Goal: Contribute content: Add original content to the website for others to see

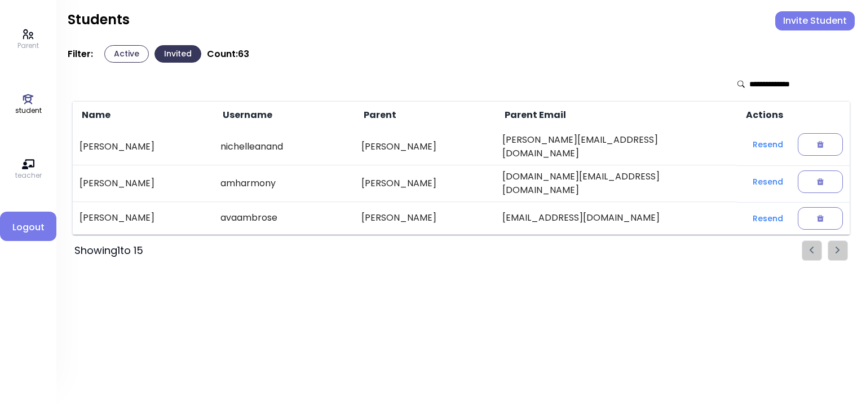
click at [128, 54] on button "Active" at bounding box center [126, 53] width 45 height 17
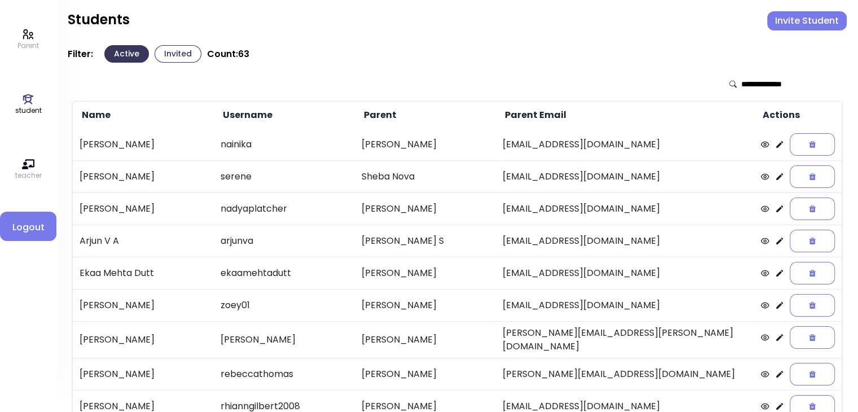
click at [435, 142] on icon at bounding box center [779, 144] width 9 height 9
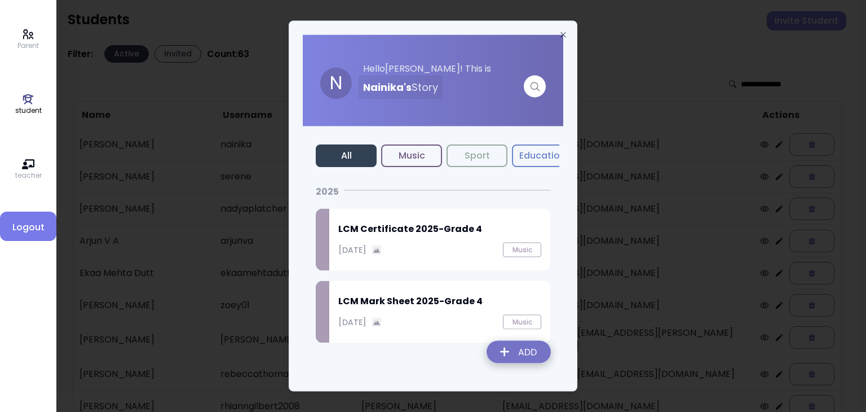
click at [435, 350] on img at bounding box center [519, 354] width 82 height 40
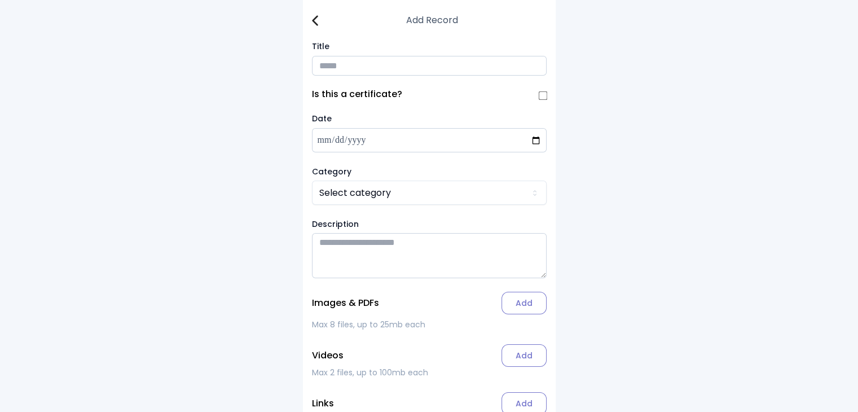
click at [335, 67] on input "Title" at bounding box center [429, 66] width 235 height 20
type input "**********"
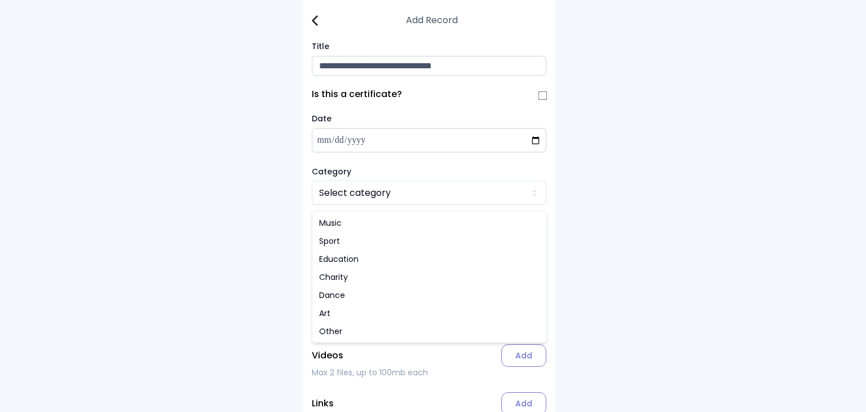
click at [347, 199] on html "**********" at bounding box center [433, 237] width 866 height 475
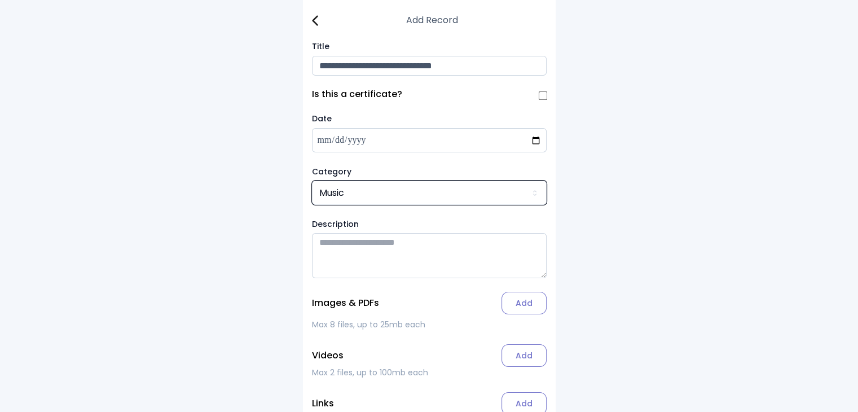
scroll to position [68, 0]
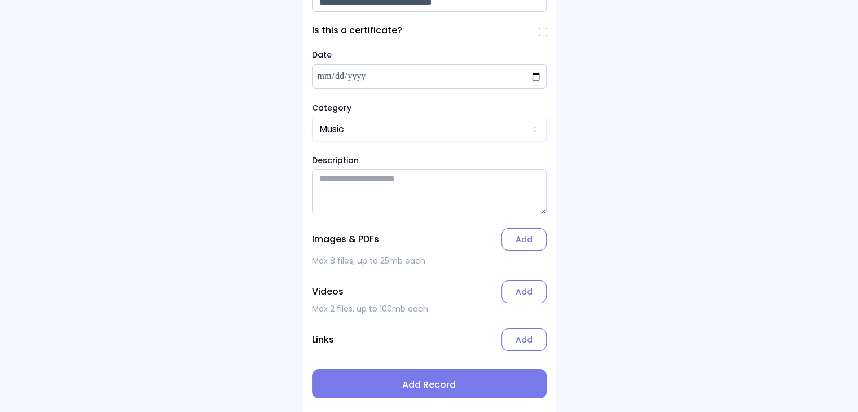
click at [435, 239] on label "Add" at bounding box center [523, 239] width 45 height 23
click at [0, 0] on input "Add" at bounding box center [0, 0] width 0 height 0
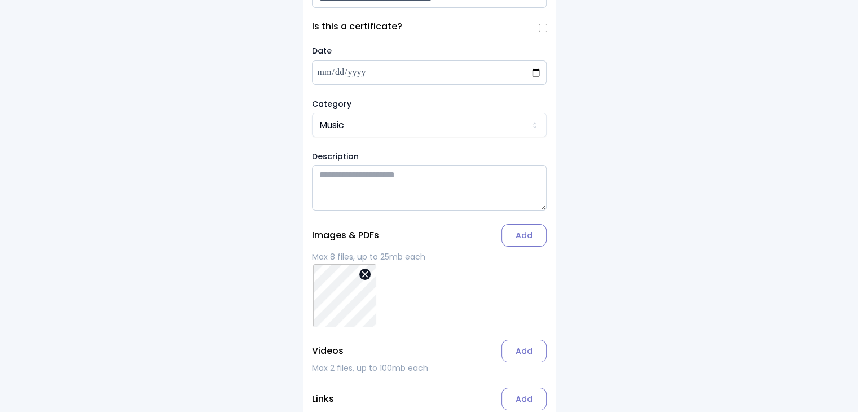
scroll to position [131, 0]
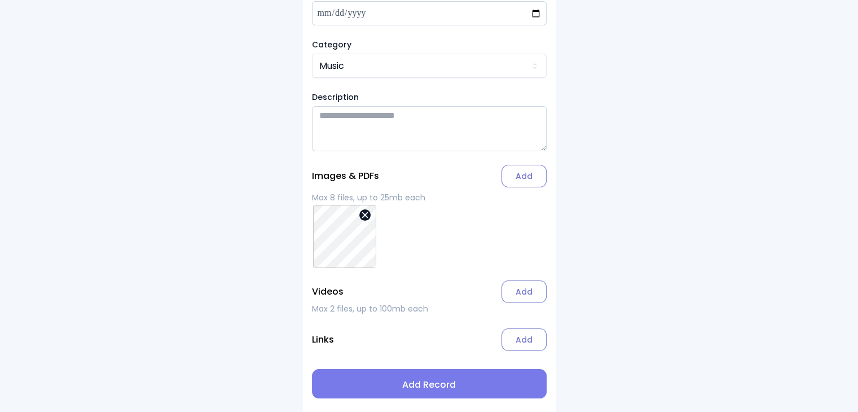
click at [434, 385] on span "Add Record" at bounding box center [429, 385] width 217 height 14
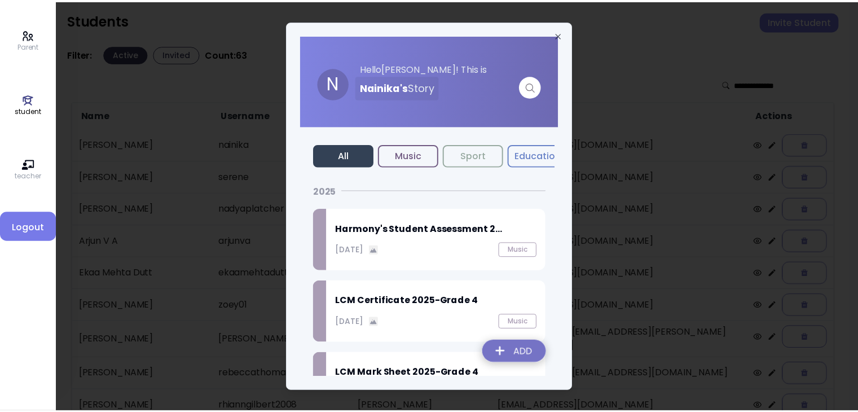
scroll to position [47, 0]
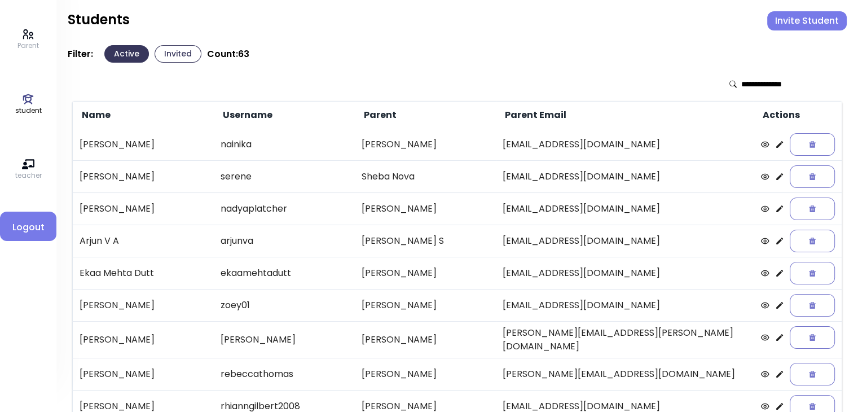
click at [435, 208] on icon at bounding box center [779, 208] width 9 height 9
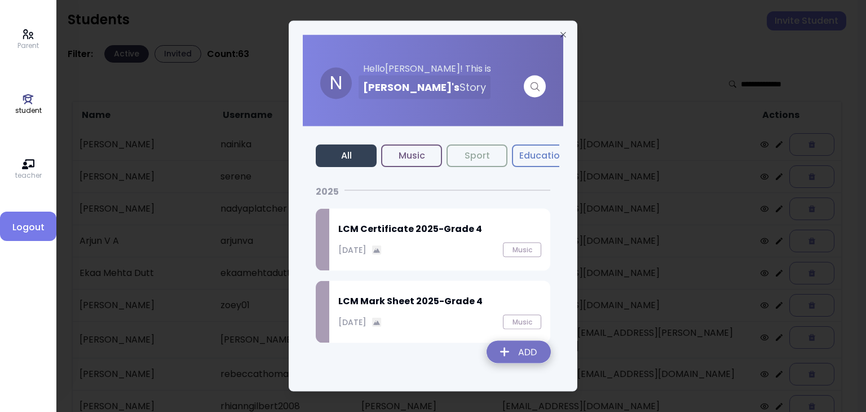
click at [435, 357] on img at bounding box center [519, 354] width 82 height 40
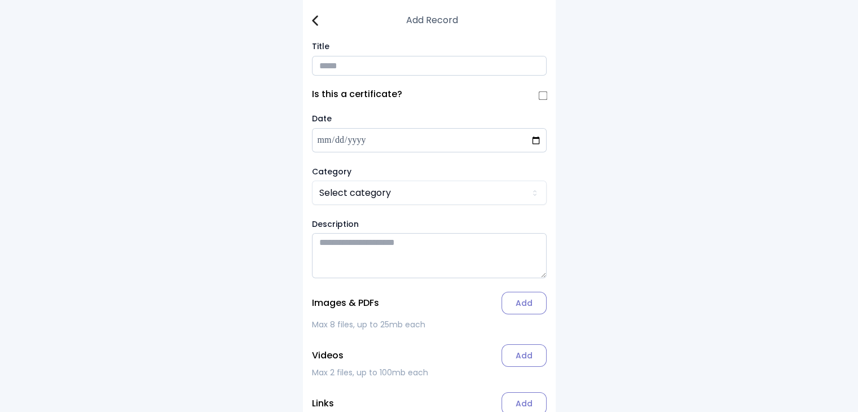
click at [329, 61] on input "Title" at bounding box center [429, 66] width 235 height 20
click at [365, 65] on input "**********" at bounding box center [429, 66] width 235 height 20
click at [435, 64] on input "**********" at bounding box center [429, 66] width 235 height 20
type input "**********"
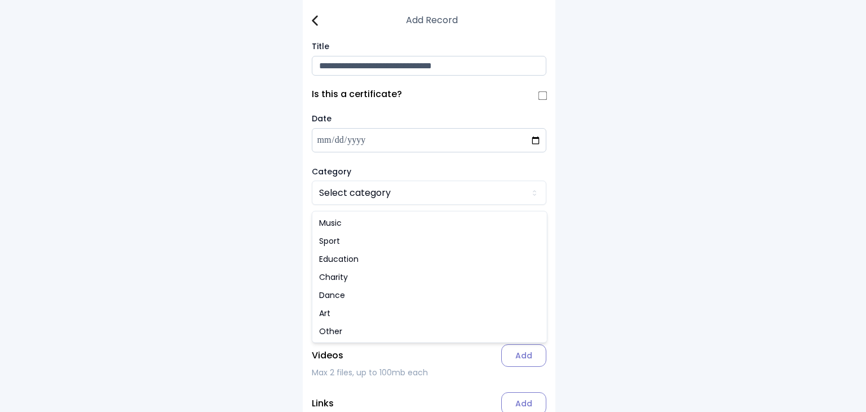
click at [352, 197] on html "**********" at bounding box center [433, 237] width 866 height 475
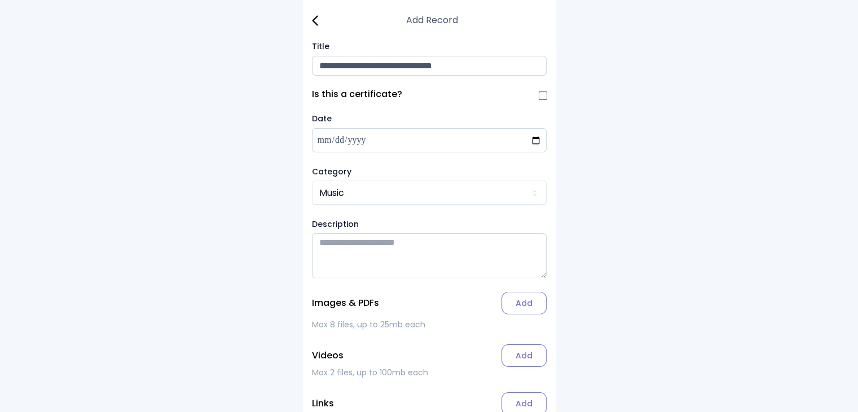
click at [435, 307] on label "Add" at bounding box center [523, 303] width 45 height 23
click at [0, 0] on input "Add" at bounding box center [0, 0] width 0 height 0
click at [318, 19] on img at bounding box center [315, 20] width 6 height 11
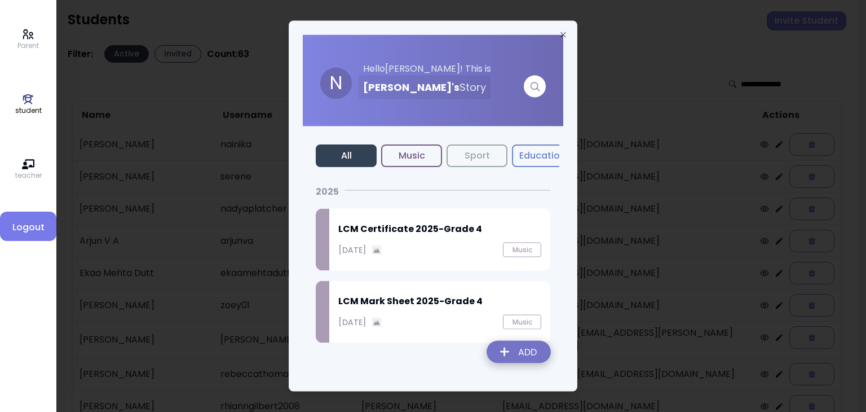
click at [435, 355] on img at bounding box center [519, 354] width 82 height 40
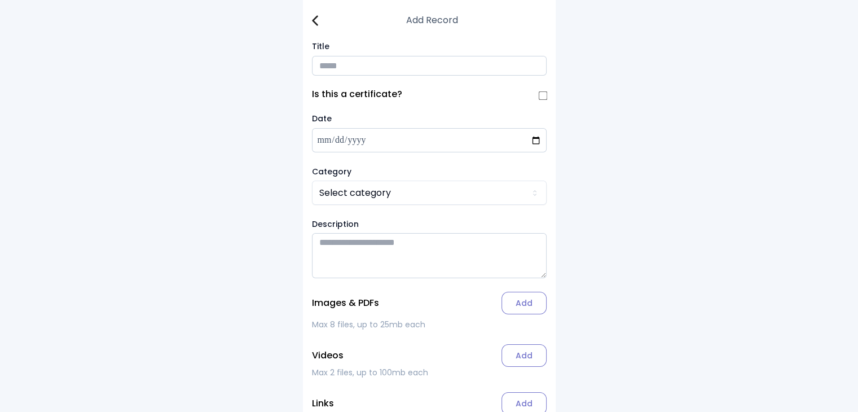
click at [341, 69] on input "Title" at bounding box center [429, 66] width 235 height 20
type input "**********"
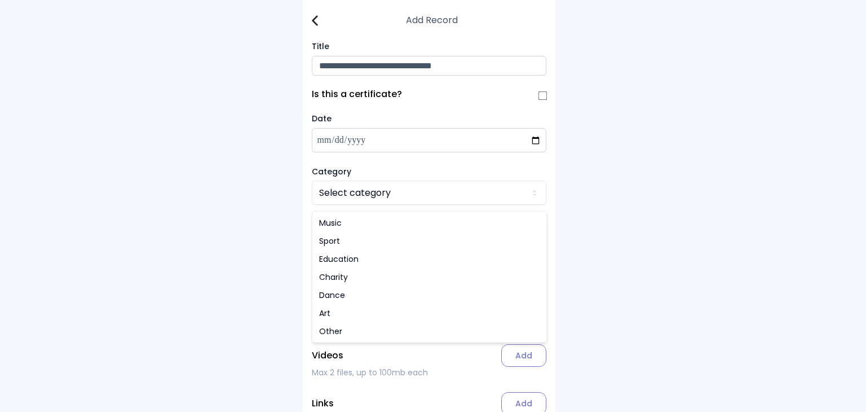
click at [344, 196] on html "**********" at bounding box center [433, 237] width 866 height 475
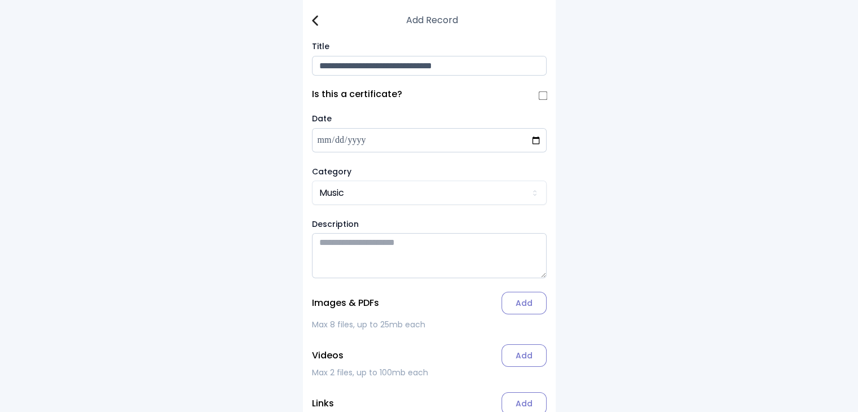
click at [435, 306] on label "Add" at bounding box center [523, 303] width 45 height 23
click at [0, 0] on input "Add" at bounding box center [0, 0] width 0 height 0
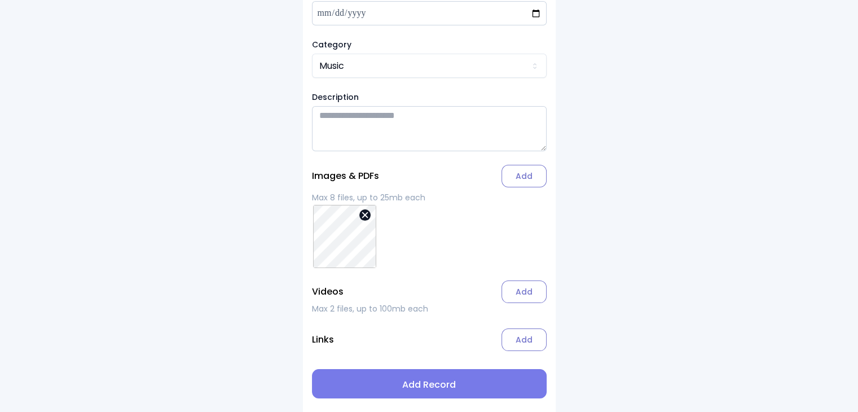
click at [422, 381] on span "Add Record" at bounding box center [429, 385] width 217 height 14
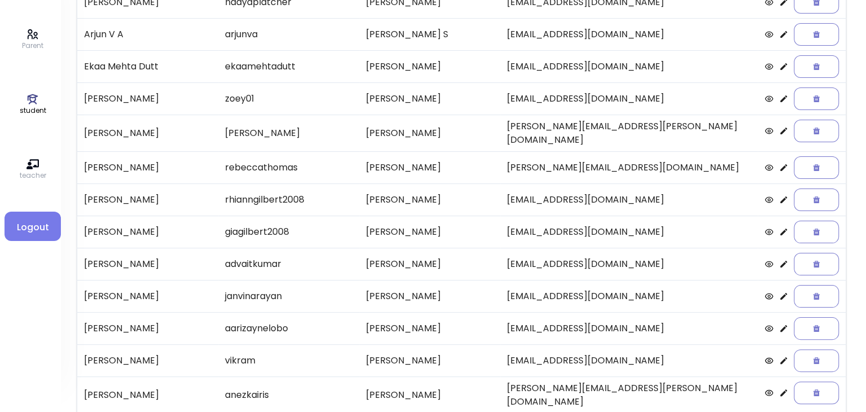
scroll to position [235, 0]
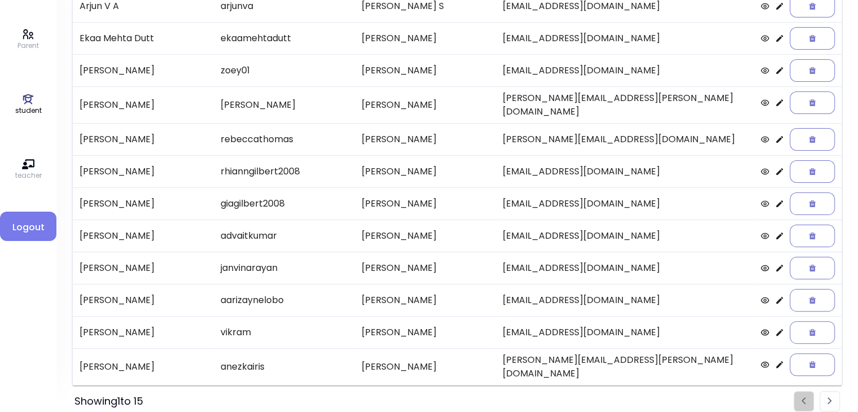
click at [435, 136] on icon at bounding box center [779, 139] width 7 height 7
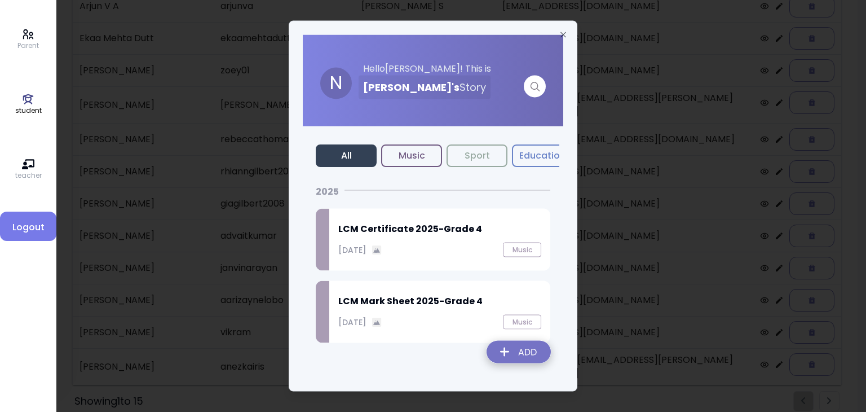
click at [435, 346] on img at bounding box center [519, 354] width 82 height 40
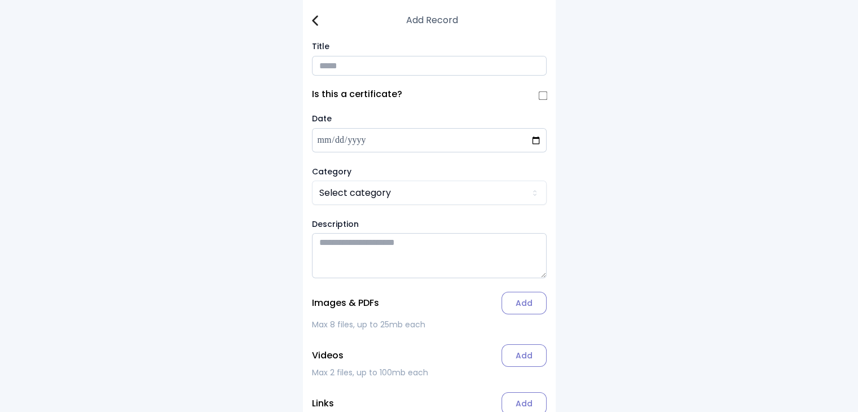
click at [325, 71] on input "Title" at bounding box center [429, 66] width 235 height 20
type input "**********"
click at [346, 203] on html "**********" at bounding box center [433, 237] width 866 height 475
click at [435, 311] on label "Add" at bounding box center [523, 303] width 45 height 23
click at [0, 0] on input "Add" at bounding box center [0, 0] width 0 height 0
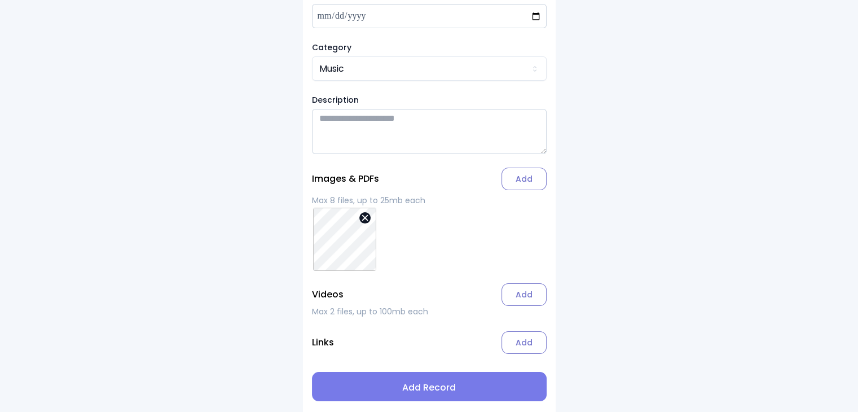
scroll to position [131, 0]
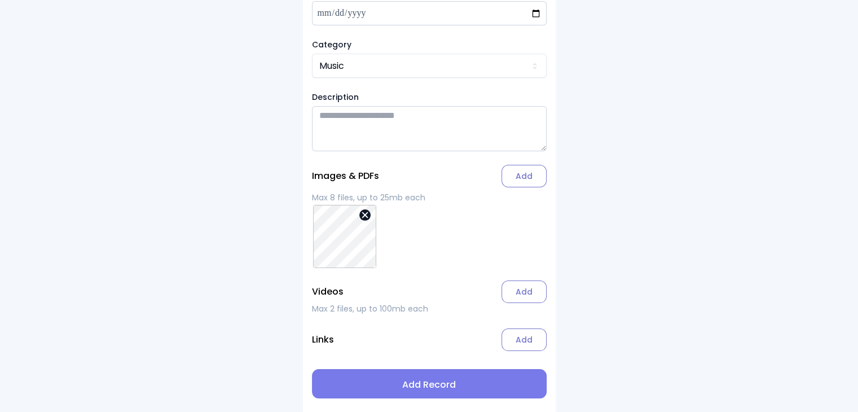
click at [435, 384] on span "Add Record" at bounding box center [429, 385] width 217 height 14
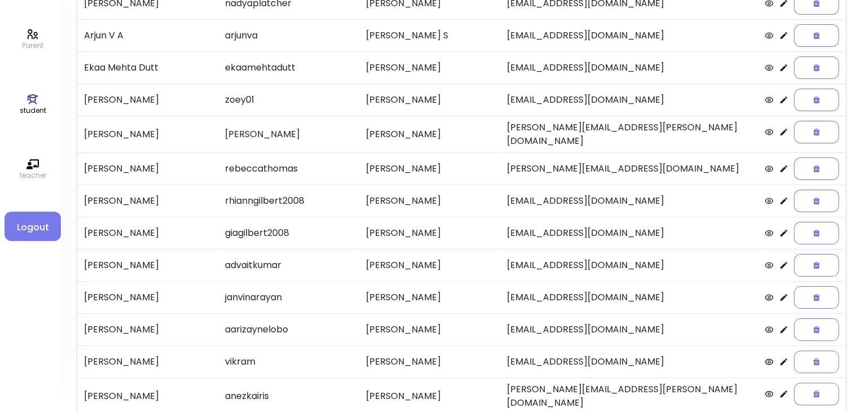
scroll to position [235, 0]
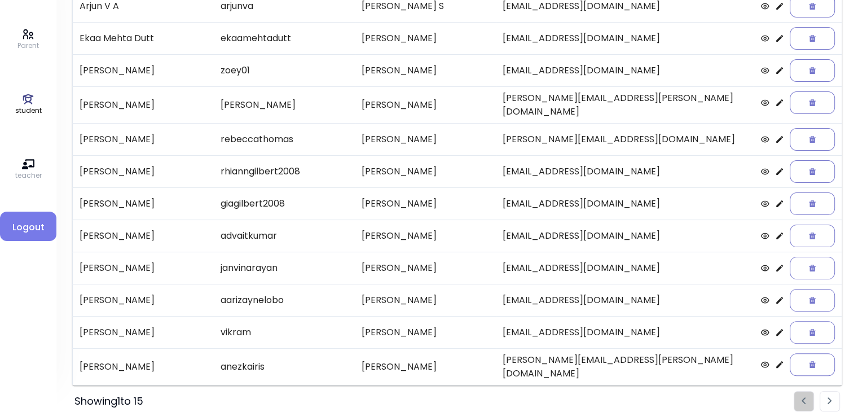
click at [435, 263] on icon at bounding box center [779, 267] width 9 height 9
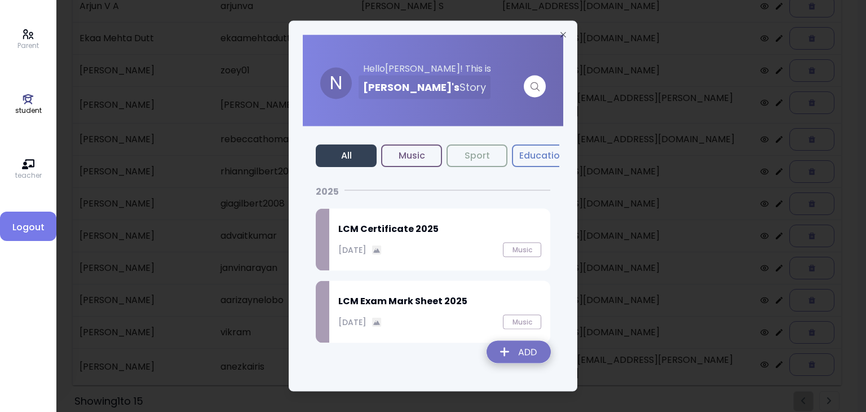
click at [435, 357] on img at bounding box center [519, 354] width 82 height 40
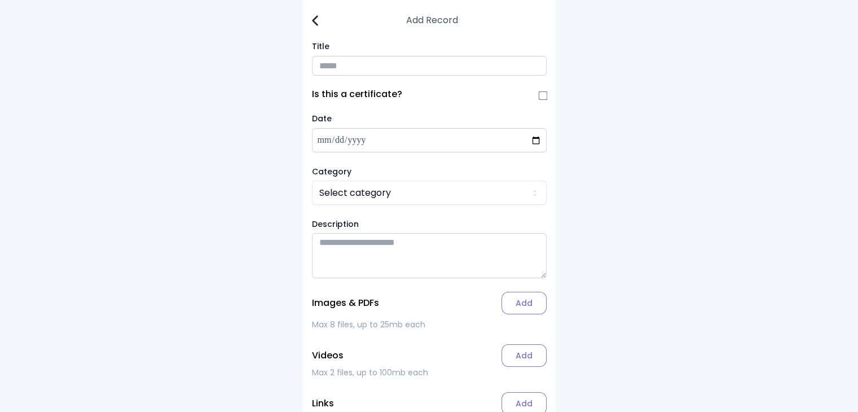
click at [336, 66] on input "Title" at bounding box center [429, 66] width 235 height 20
type input "**********"
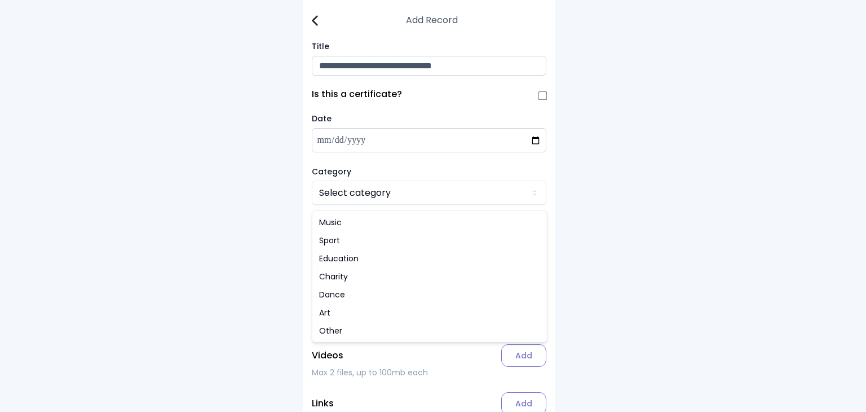
click at [337, 195] on html "**********" at bounding box center [433, 237] width 866 height 475
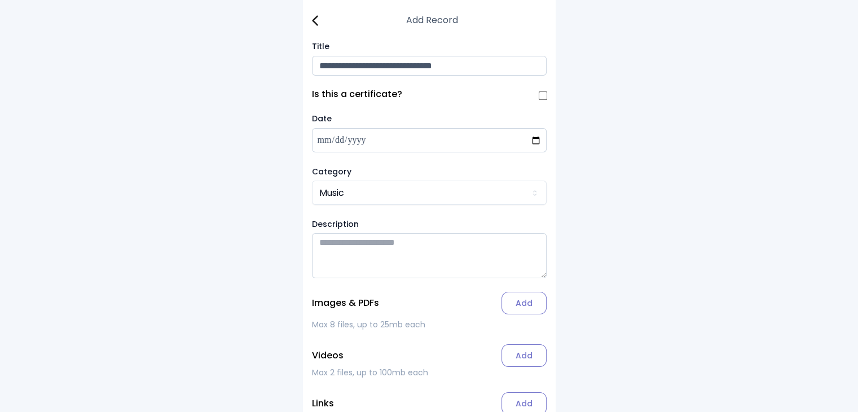
click at [435, 301] on label "Add" at bounding box center [523, 303] width 45 height 23
click at [0, 0] on input "Add" at bounding box center [0, 0] width 0 height 0
click at [316, 21] on img at bounding box center [315, 20] width 6 height 11
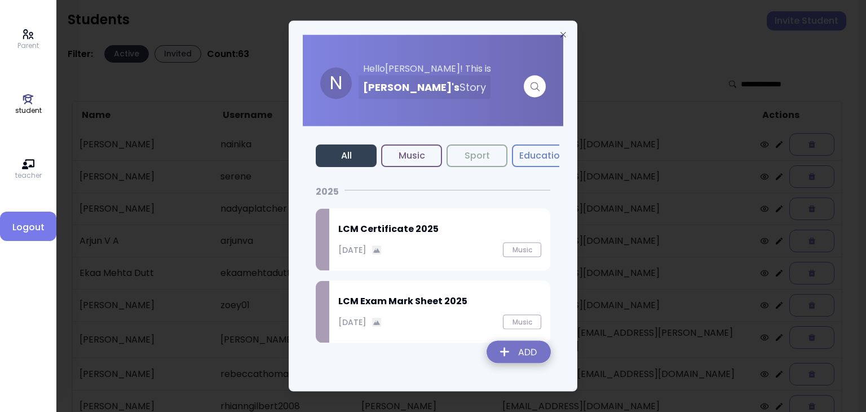
click at [435, 353] on img at bounding box center [519, 354] width 82 height 40
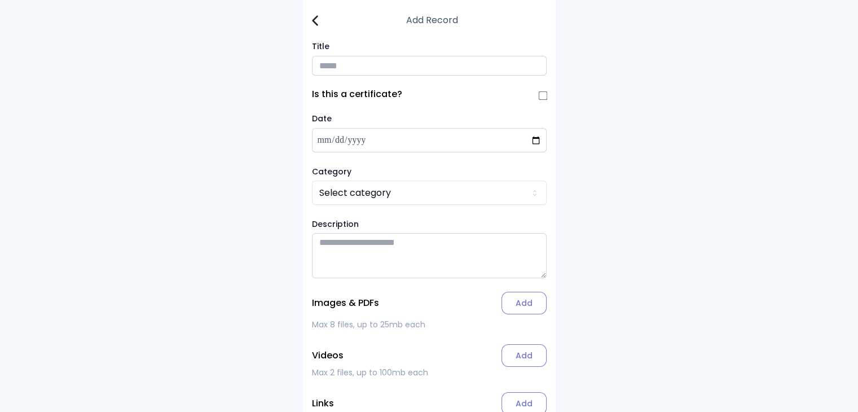
click at [335, 65] on input "Title" at bounding box center [429, 66] width 235 height 20
type input "**********"
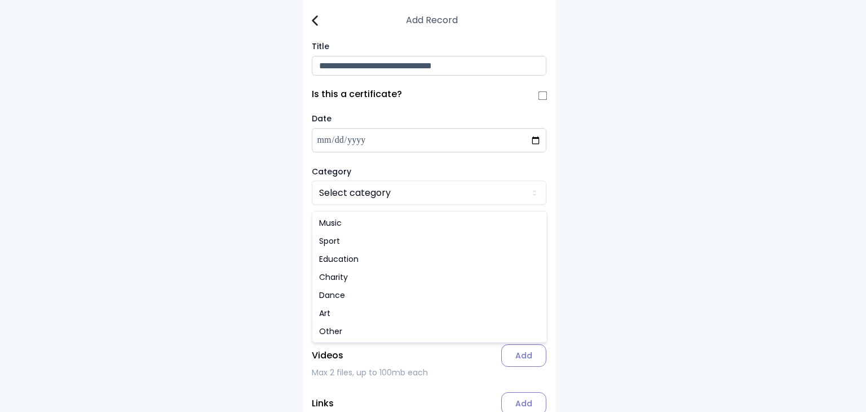
click at [336, 201] on html "**********" at bounding box center [433, 237] width 866 height 475
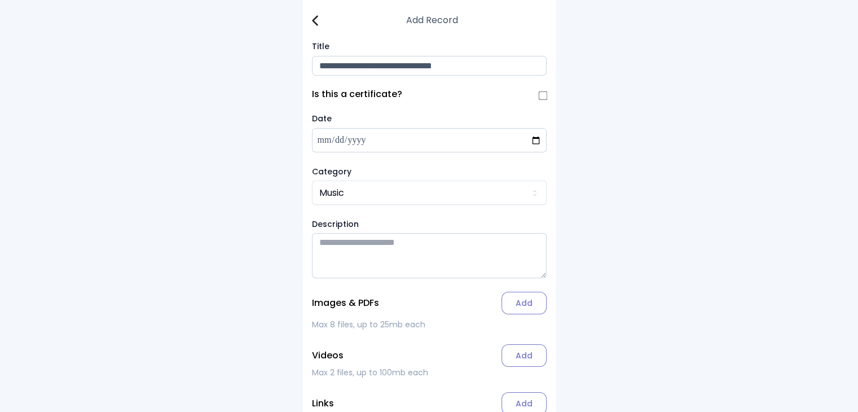
click at [435, 311] on label "Add" at bounding box center [523, 303] width 45 height 23
click at [0, 0] on input "Add" at bounding box center [0, 0] width 0 height 0
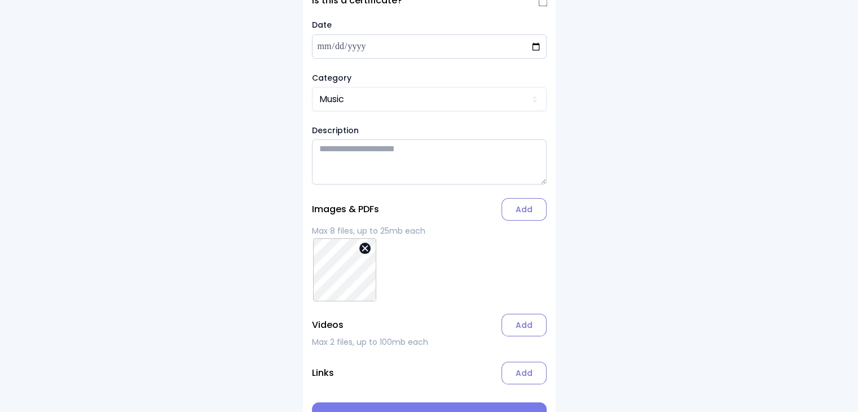
scroll to position [131, 0]
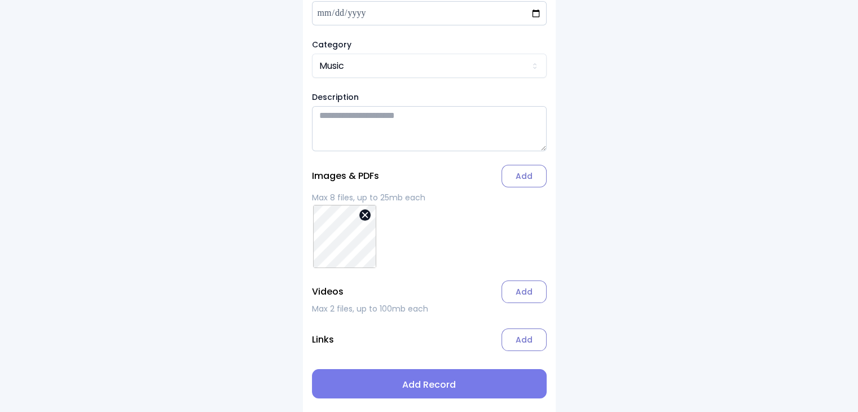
click at [435, 389] on span "Add Record" at bounding box center [429, 385] width 217 height 14
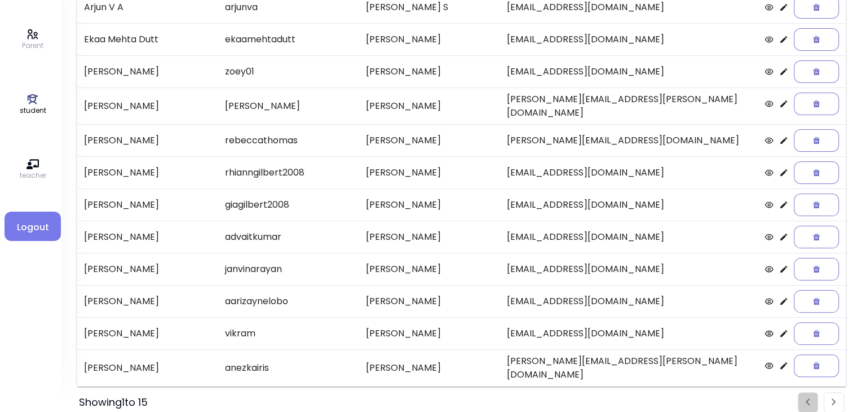
scroll to position [235, 0]
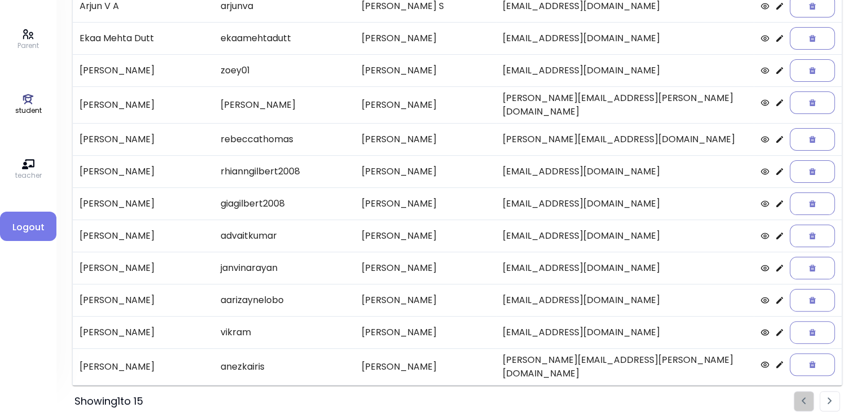
click at [435, 297] on icon at bounding box center [779, 300] width 7 height 7
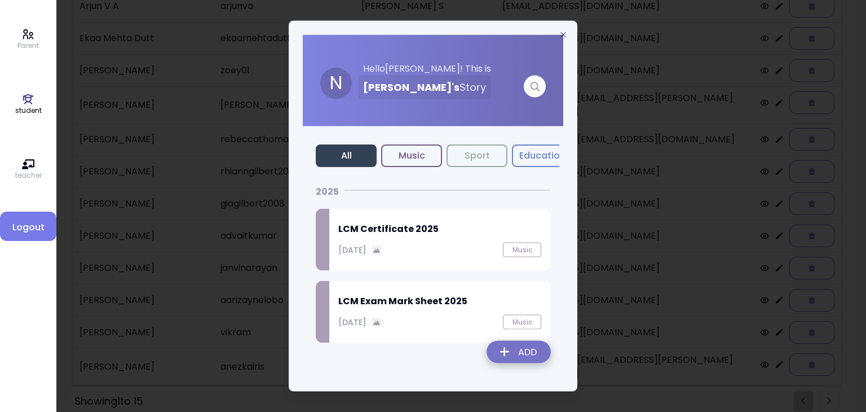
click at [435, 353] on img at bounding box center [519, 354] width 82 height 40
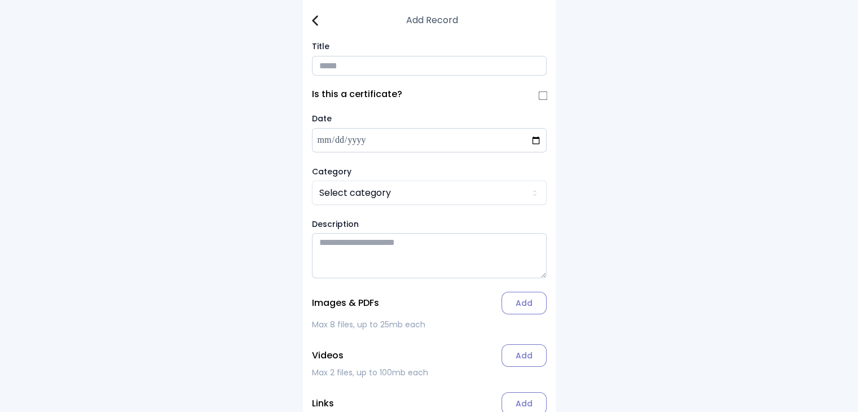
click at [315, 27] on div "Add Record Title Is this a certificate? Date Category Select category Descripti…" at bounding box center [429, 237] width 253 height 475
click at [314, 23] on img at bounding box center [315, 20] width 6 height 11
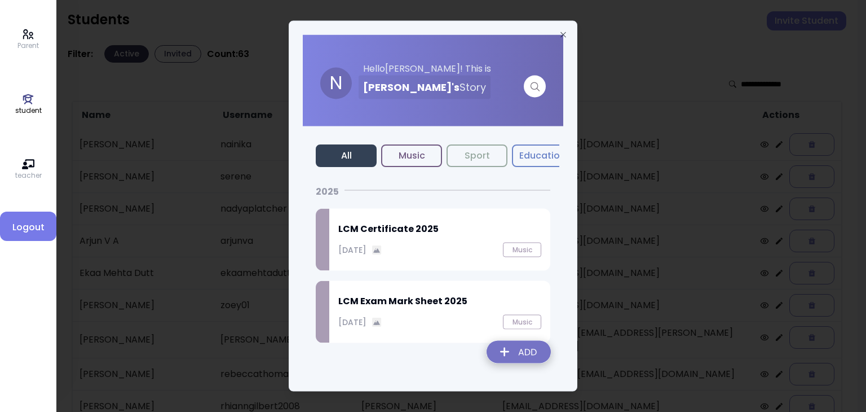
click at [435, 350] on img at bounding box center [519, 354] width 82 height 40
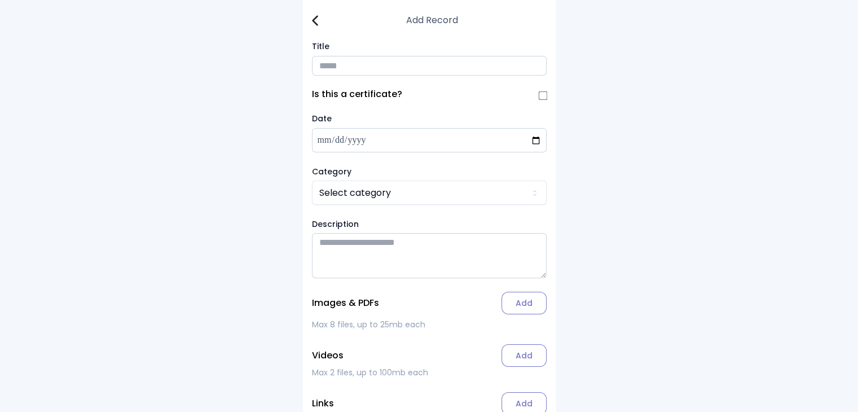
click at [336, 68] on input "Title" at bounding box center [429, 66] width 235 height 20
type input "**********"
click at [435, 307] on label "Add" at bounding box center [523, 303] width 45 height 23
click at [0, 0] on input "Add" at bounding box center [0, 0] width 0 height 0
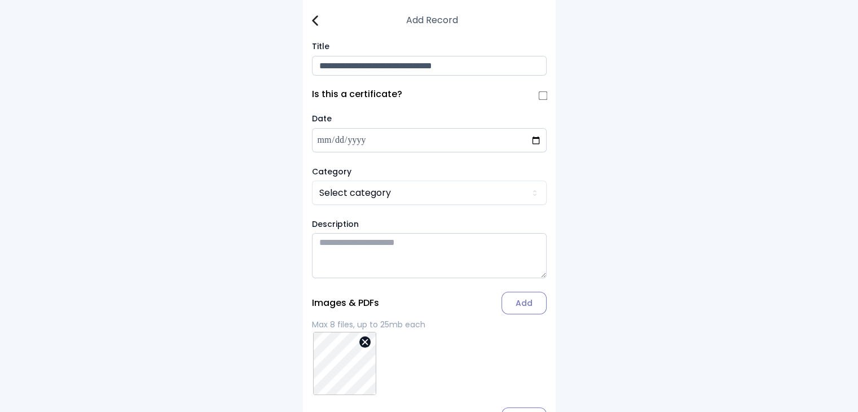
scroll to position [131, 0]
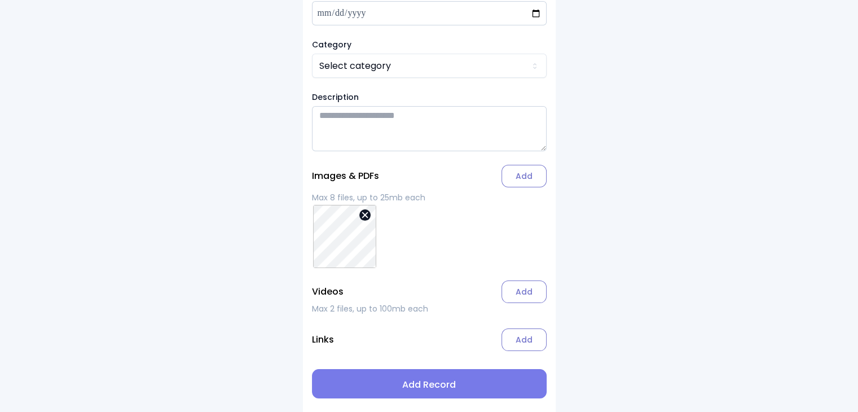
click at [435, 384] on span "Add Record" at bounding box center [429, 385] width 217 height 14
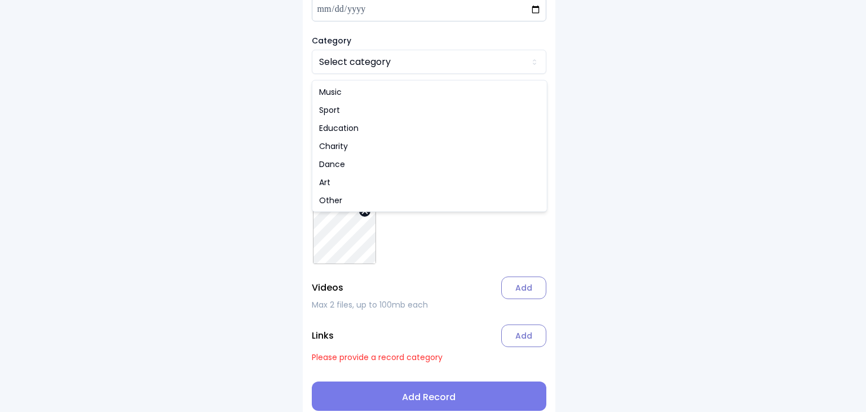
click at [354, 72] on html "**********" at bounding box center [433, 146] width 866 height 555
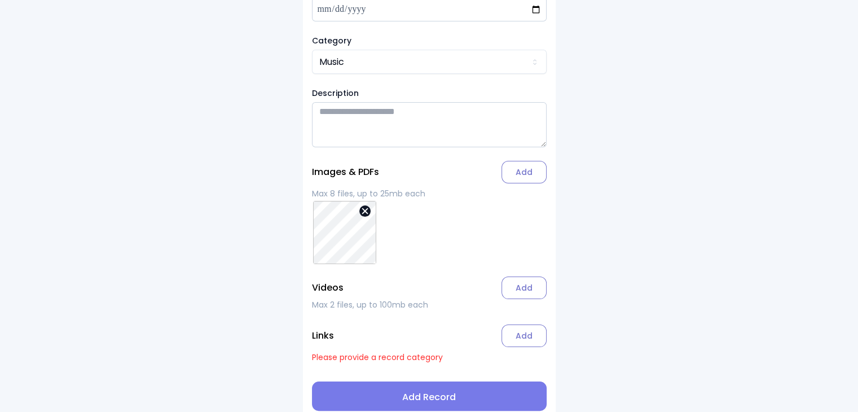
click at [404, 397] on span "Add Record" at bounding box center [429, 397] width 217 height 14
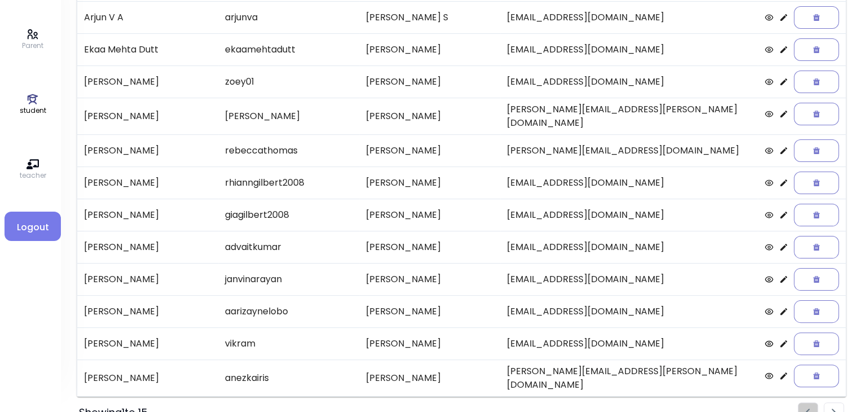
scroll to position [235, 0]
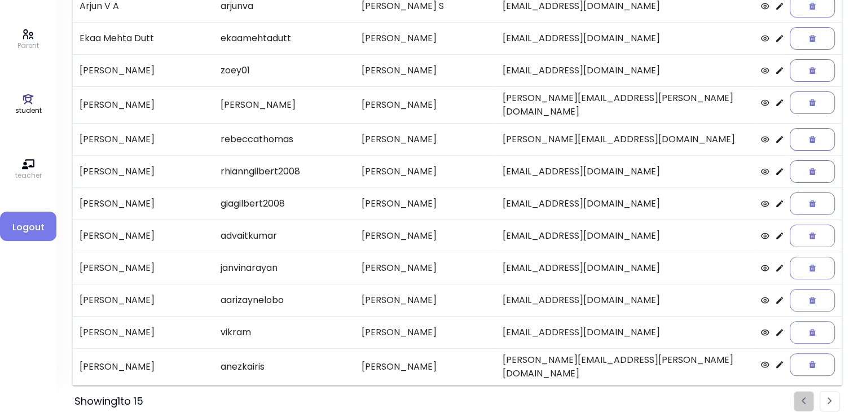
click at [435, 361] on icon at bounding box center [779, 364] width 7 height 7
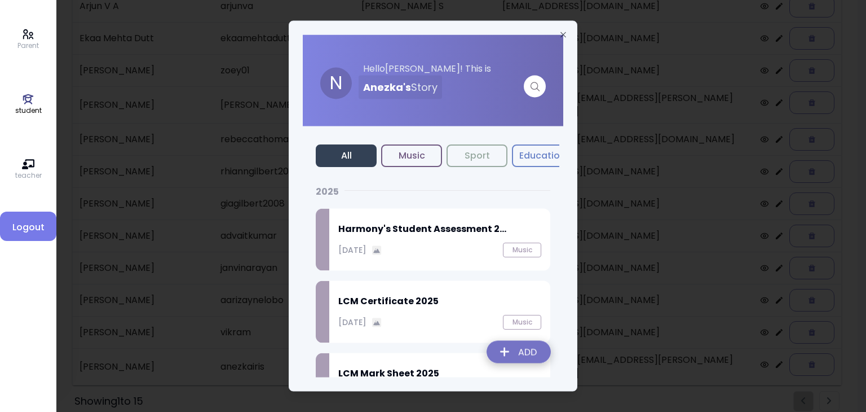
click at [409, 240] on div "Harmony's Student Assessment 2... [DATE] Music" at bounding box center [439, 240] width 221 height 62
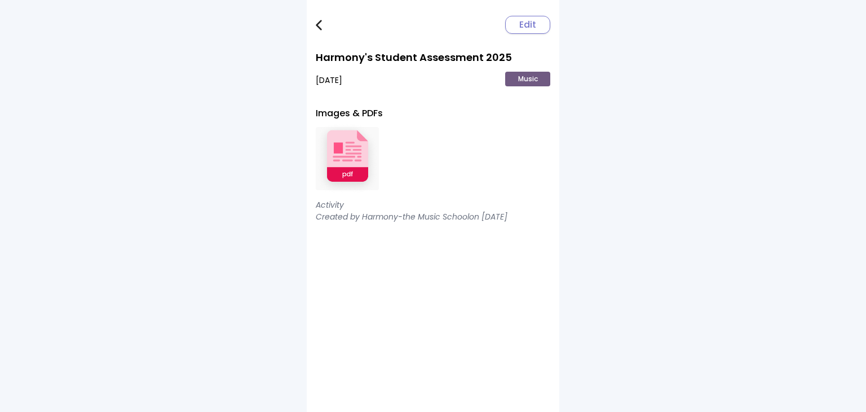
click at [358, 146] on img at bounding box center [347, 159] width 63 height 74
click at [319, 27] on img at bounding box center [319, 25] width 6 height 11
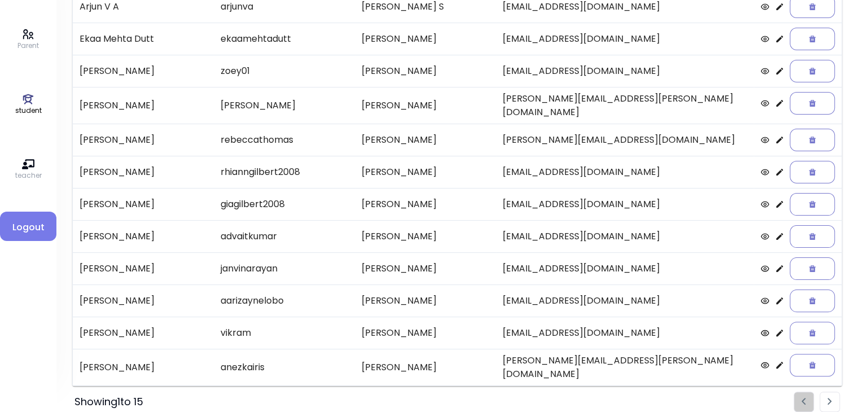
scroll to position [235, 0]
click at [435, 391] on li "Pagination" at bounding box center [830, 401] width 20 height 20
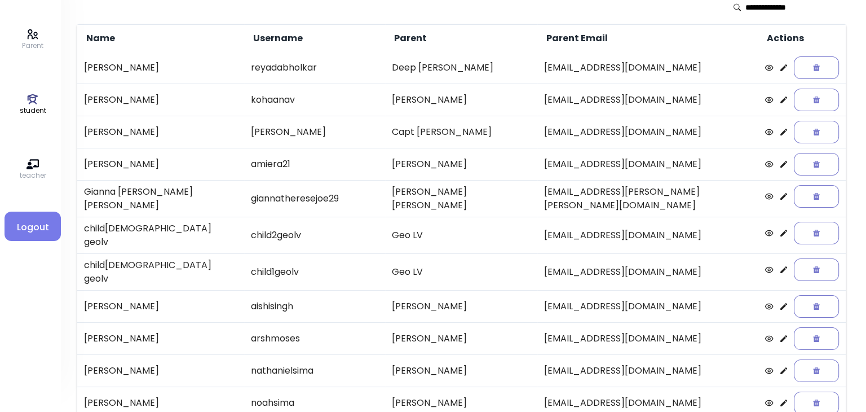
scroll to position [81, 0]
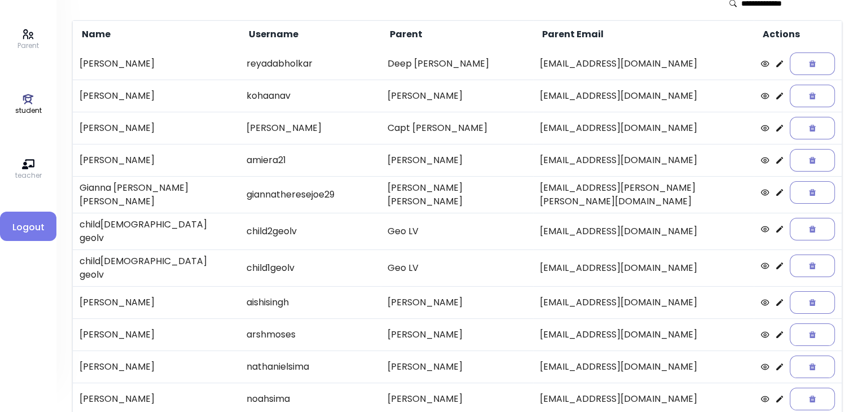
click at [435, 95] on icon at bounding box center [779, 96] width 7 height 7
click at [435, 127] on icon at bounding box center [779, 128] width 9 height 9
click at [435, 161] on icon at bounding box center [779, 160] width 7 height 7
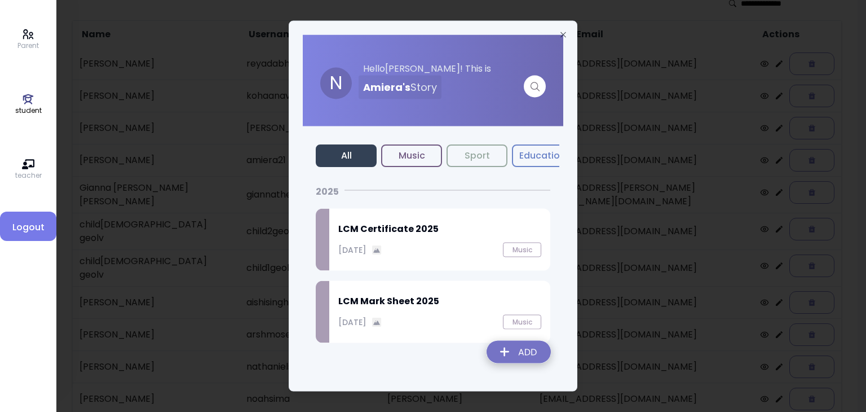
click at [435, 353] on img at bounding box center [519, 354] width 82 height 40
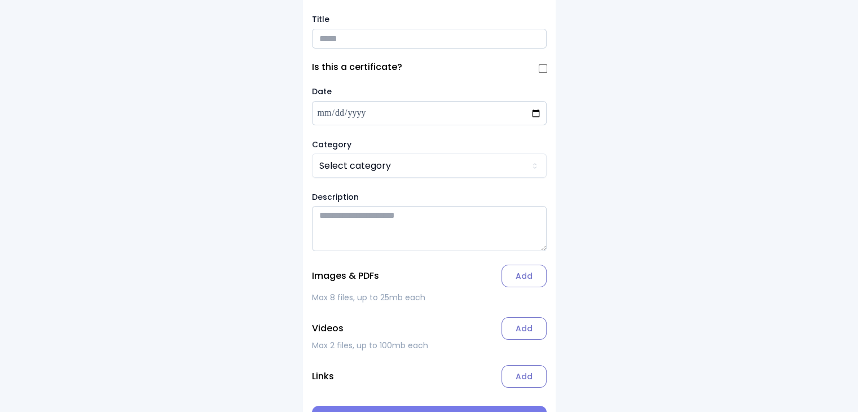
scroll to position [27, 0]
click at [333, 39] on input "Title" at bounding box center [429, 39] width 235 height 20
type input "**********"
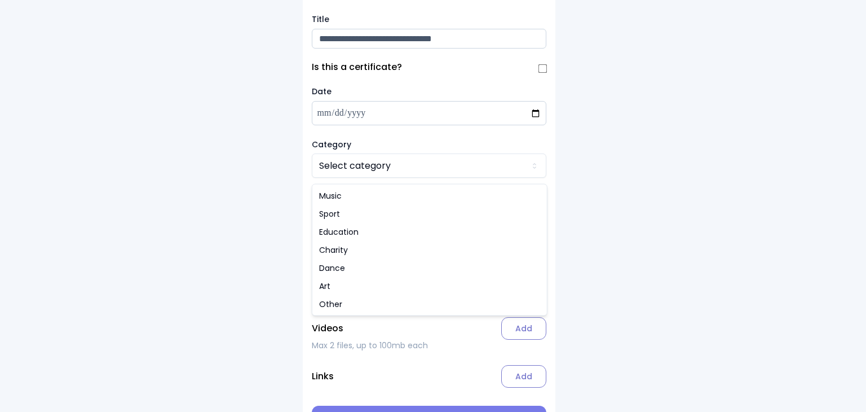
click at [353, 168] on html "**********" at bounding box center [433, 210] width 866 height 475
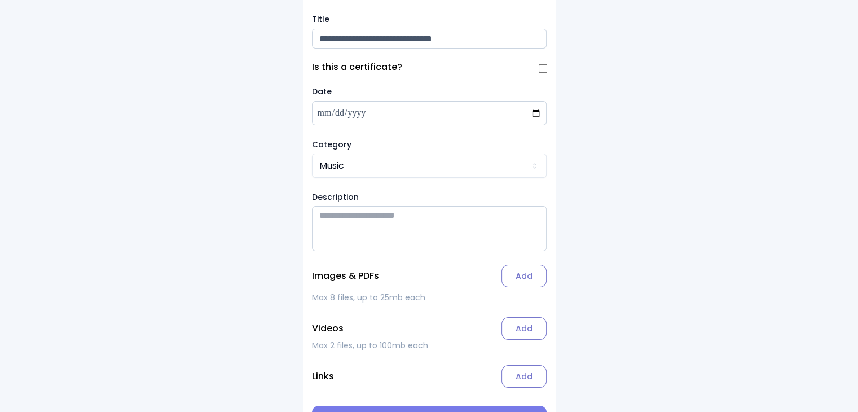
click at [435, 281] on label "Add" at bounding box center [523, 276] width 45 height 23
click at [0, 0] on input "Add" at bounding box center [0, 0] width 0 height 0
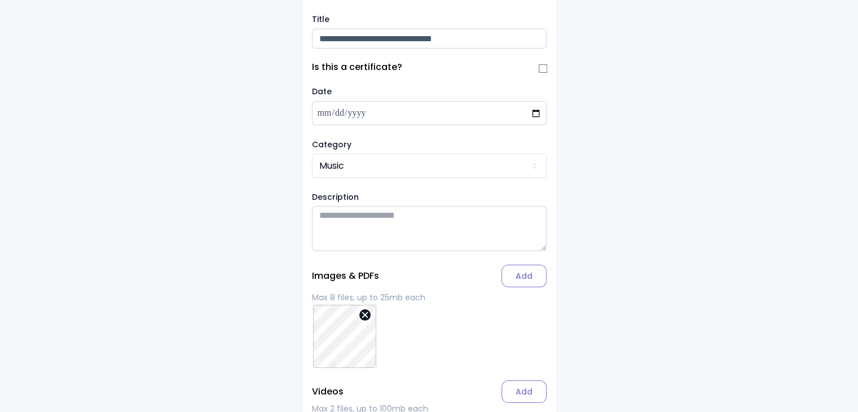
scroll to position [131, 0]
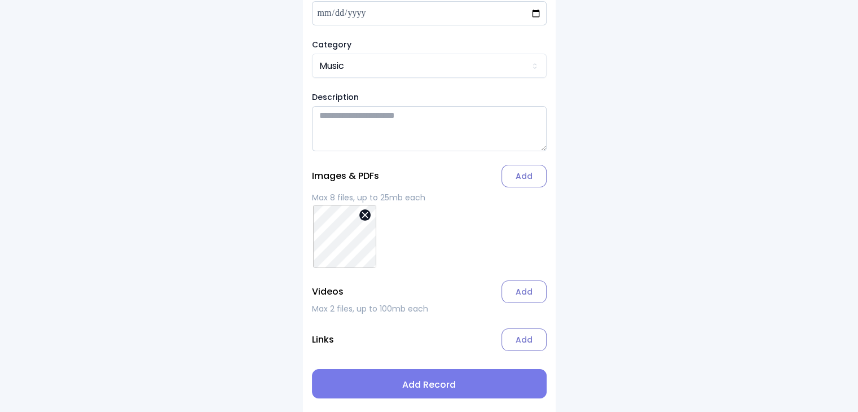
click at [421, 384] on span "Add Record" at bounding box center [429, 385] width 217 height 14
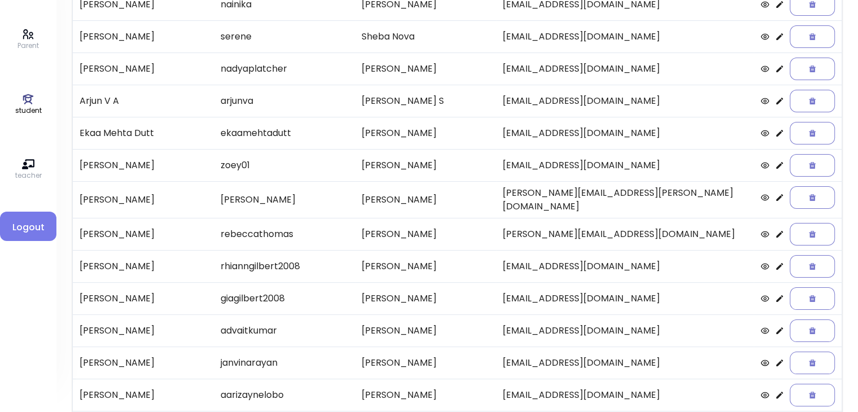
scroll to position [235, 0]
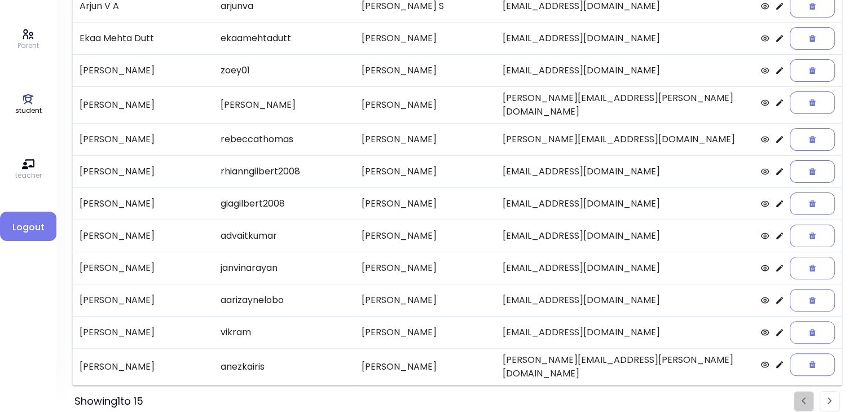
click at [435, 394] on li "Pagination" at bounding box center [830, 401] width 20 height 20
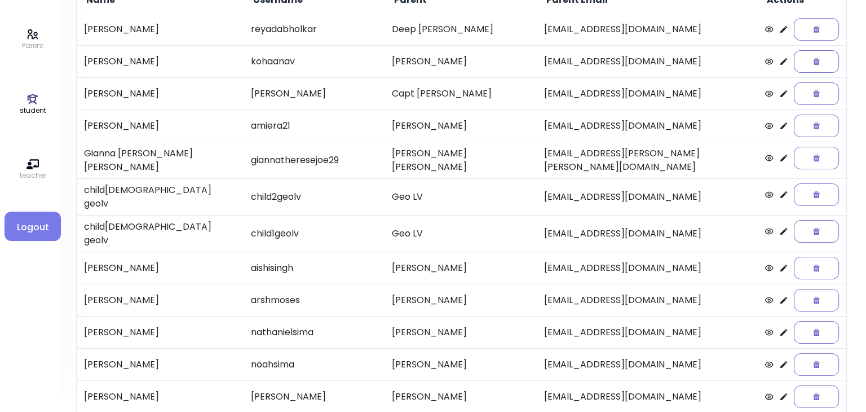
scroll to position [112, 0]
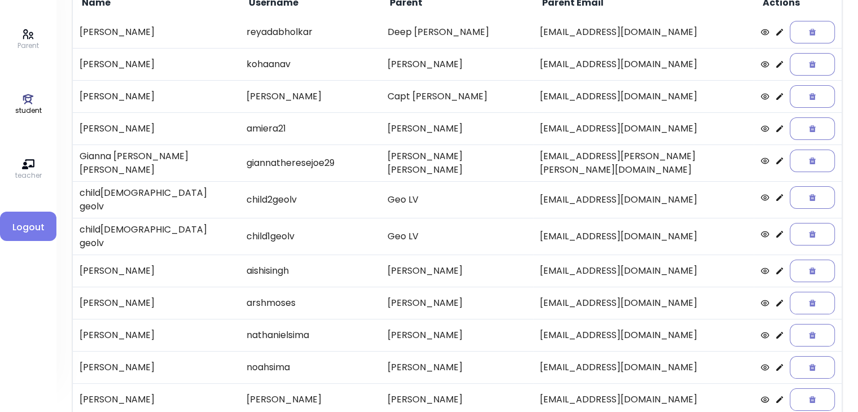
click at [435, 157] on td at bounding box center [798, 160] width 88 height 32
click at [435, 160] on icon at bounding box center [779, 160] width 7 height 7
click at [435, 267] on icon at bounding box center [779, 270] width 7 height 7
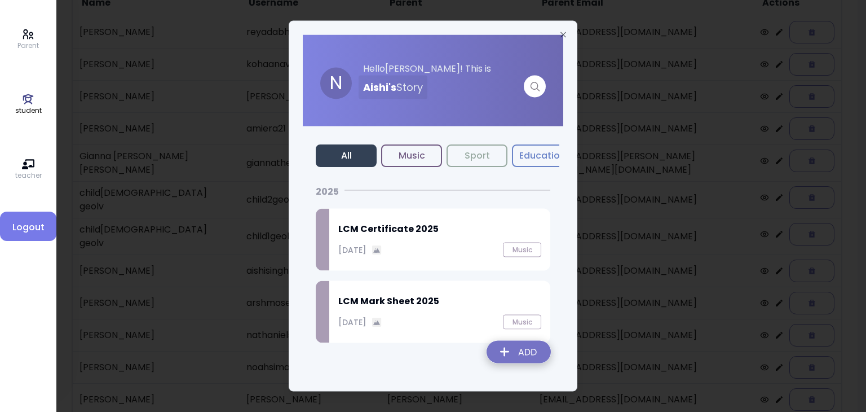
click at [435, 354] on img at bounding box center [519, 354] width 82 height 40
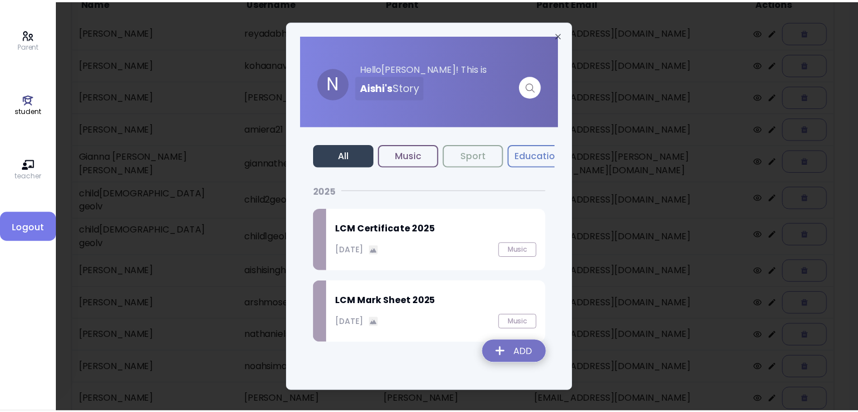
scroll to position [68, 0]
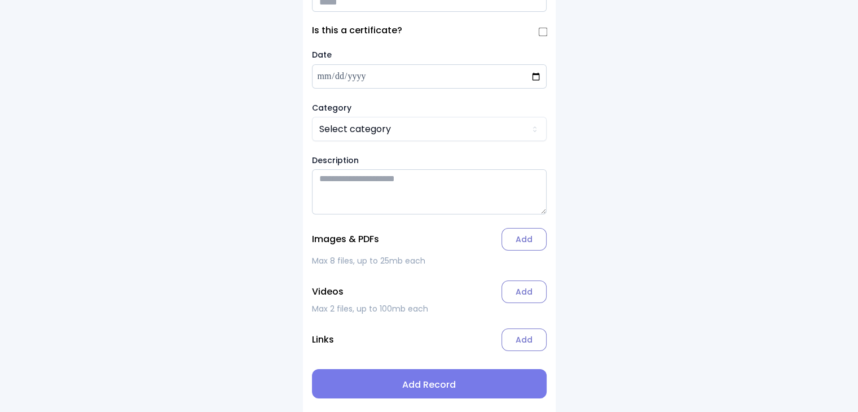
click at [386, 224] on div "Add Record Title Is this a certificate? Date Category Select category Descripti…" at bounding box center [429, 173] width 253 height 475
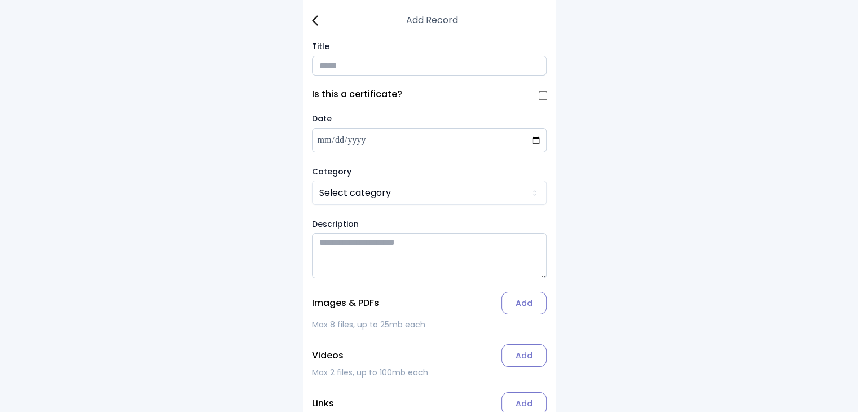
click at [314, 22] on img at bounding box center [315, 20] width 6 height 11
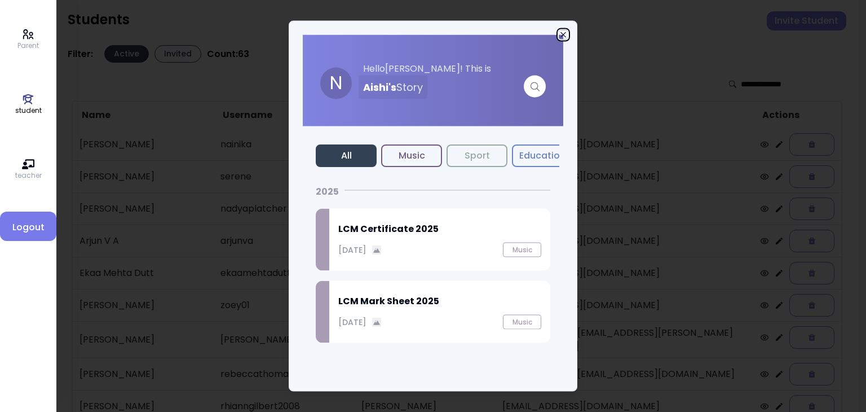
click at [435, 36] on icon "button" at bounding box center [563, 34] width 5 height 5
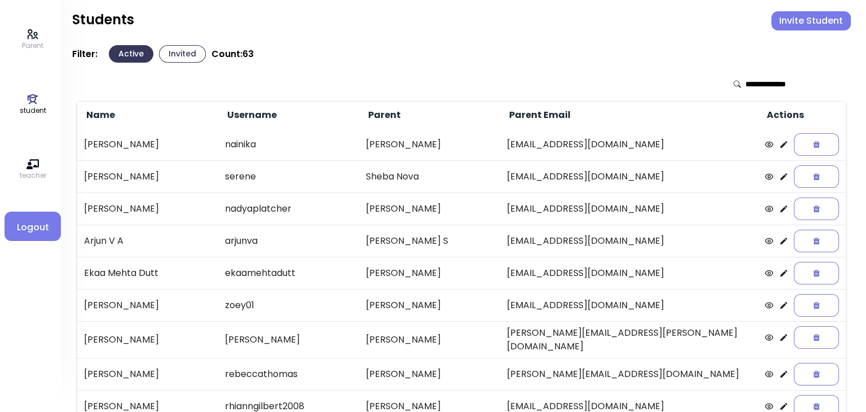
scroll to position [235, 0]
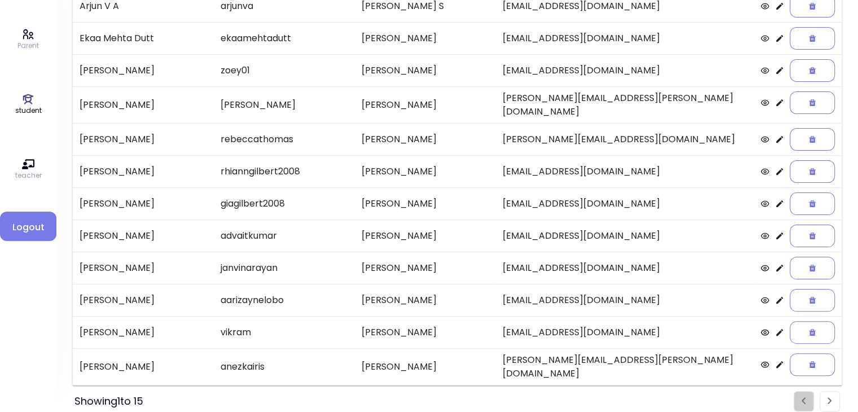
click at [435, 397] on img "Pagination" at bounding box center [829, 400] width 5 height 7
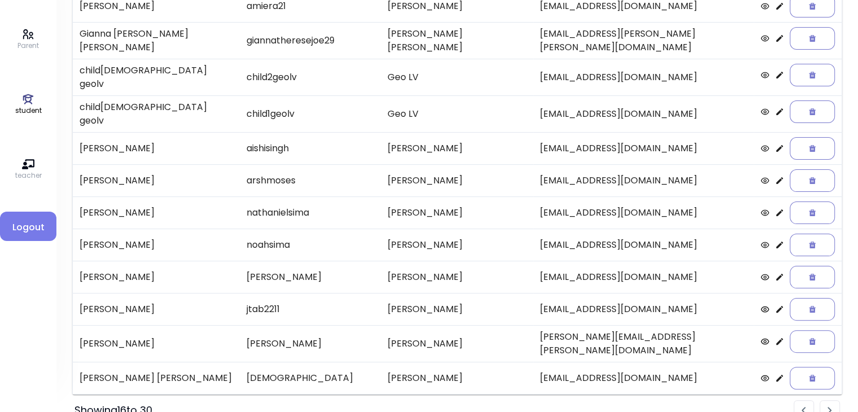
click at [435, 145] on icon at bounding box center [779, 148] width 7 height 7
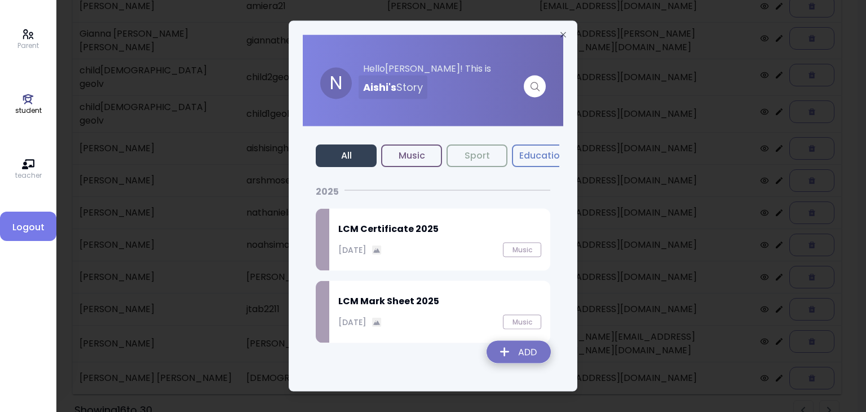
click at [435, 353] on img at bounding box center [519, 354] width 82 height 40
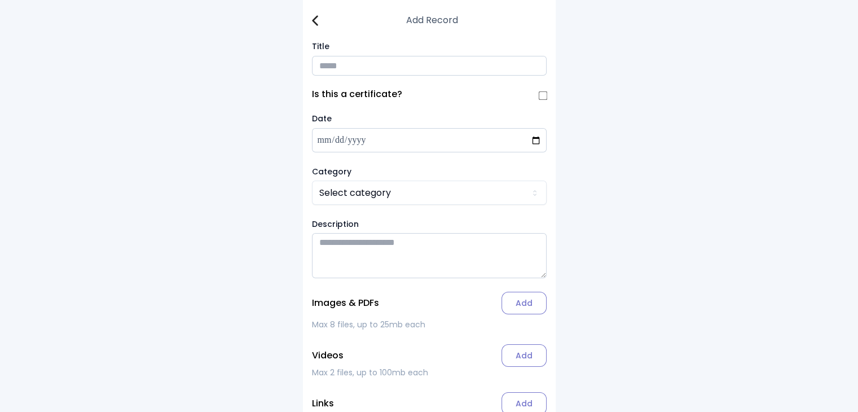
click at [327, 60] on input "Title" at bounding box center [429, 66] width 235 height 20
type input "**********"
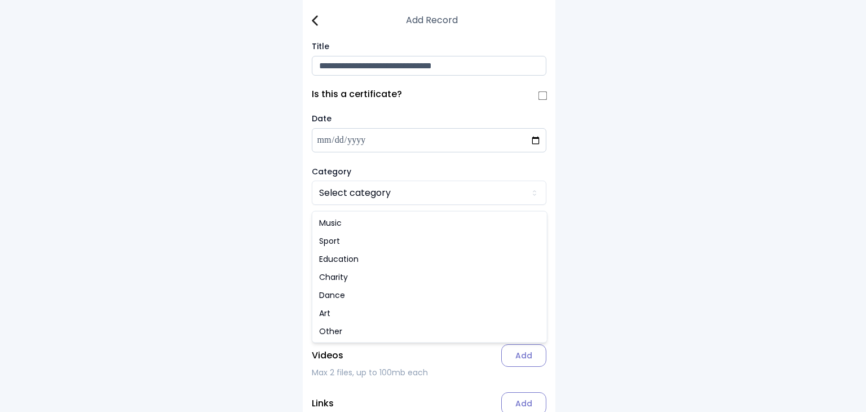
click at [355, 199] on html "**********" at bounding box center [433, 237] width 866 height 475
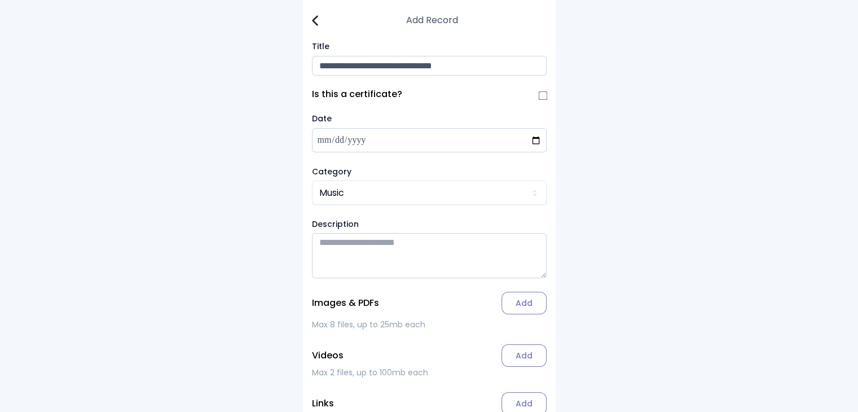
click at [435, 310] on label "Add" at bounding box center [523, 303] width 45 height 23
click at [0, 0] on input "Add" at bounding box center [0, 0] width 0 height 0
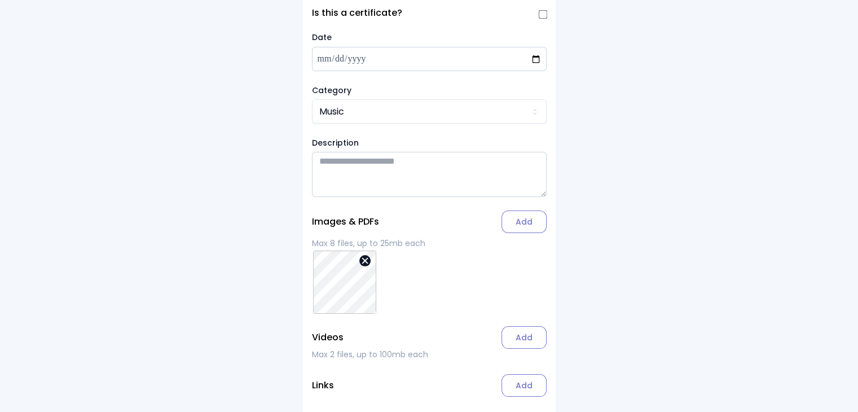
scroll to position [131, 0]
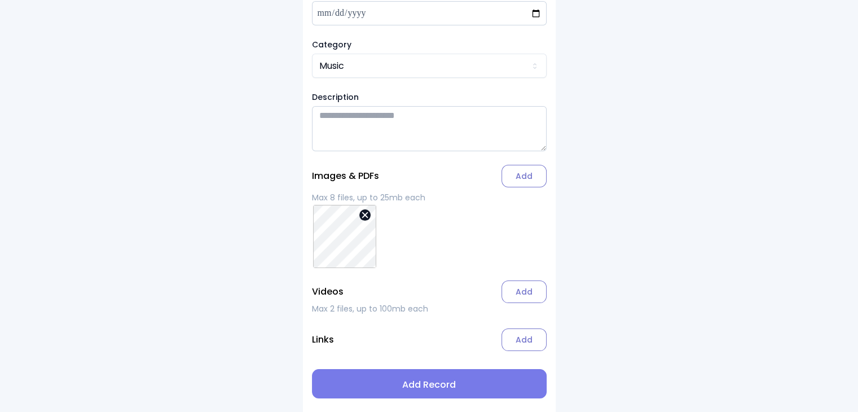
click at [435, 385] on span "Add Record" at bounding box center [429, 385] width 217 height 14
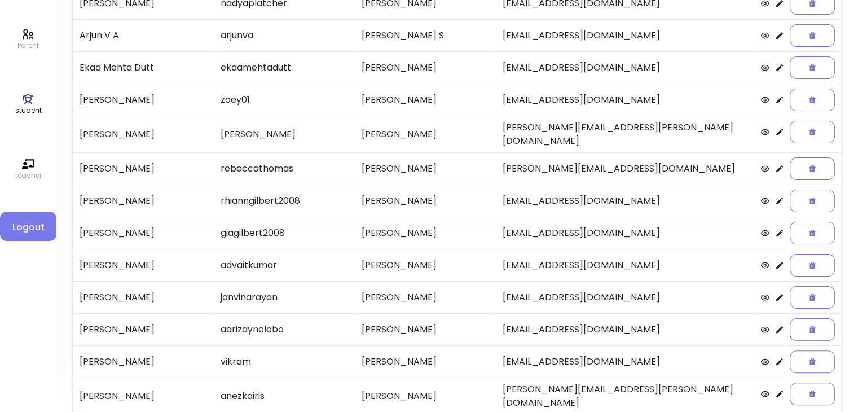
scroll to position [235, 0]
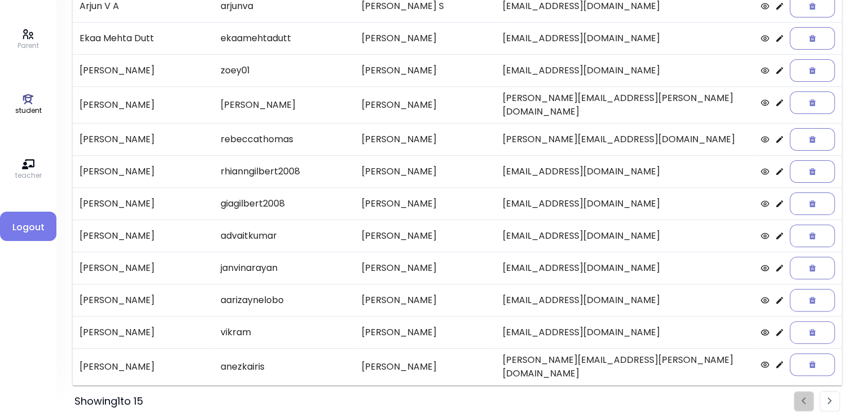
click at [435, 391] on li "Pagination" at bounding box center [830, 401] width 20 height 20
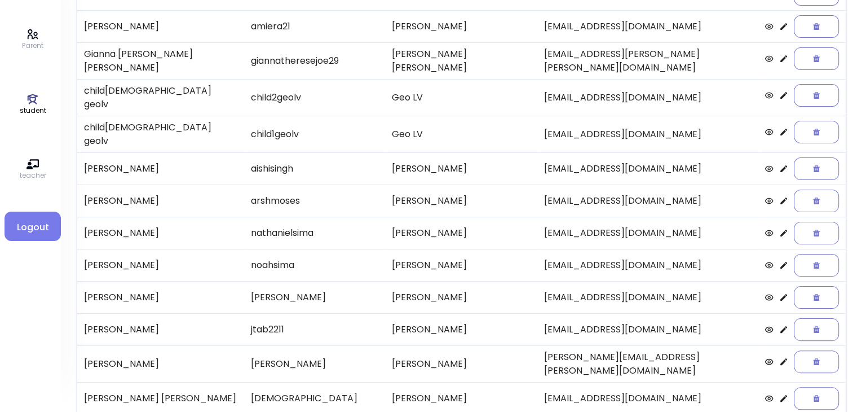
scroll to position [214, 0]
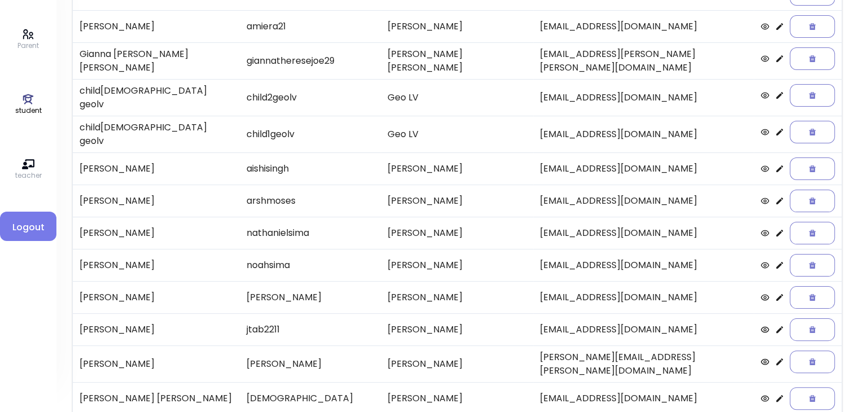
click at [435, 184] on td at bounding box center [798, 200] width 88 height 32
click at [435, 196] on icon at bounding box center [779, 200] width 9 height 9
click at [435, 228] on icon at bounding box center [779, 232] width 9 height 9
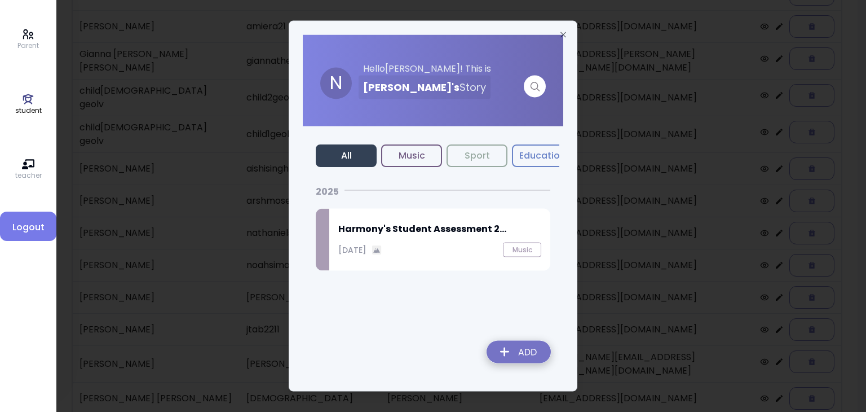
click at [435, 351] on img at bounding box center [519, 354] width 82 height 40
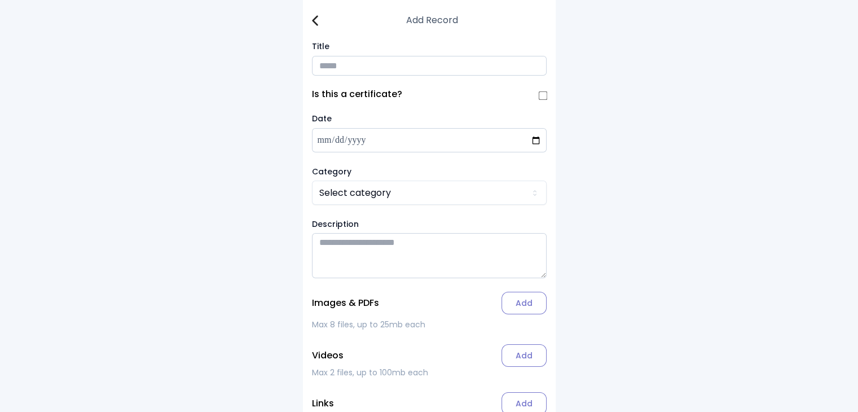
click at [334, 68] on input "Title" at bounding box center [429, 66] width 235 height 20
type input "**********"
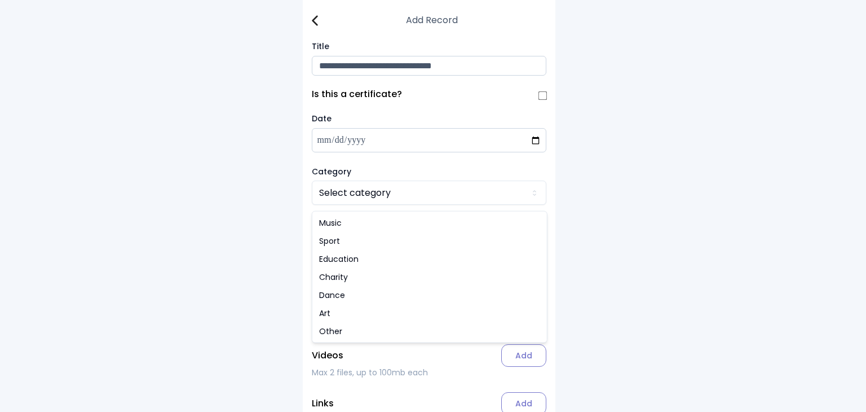
click at [328, 199] on html "**********" at bounding box center [433, 237] width 866 height 475
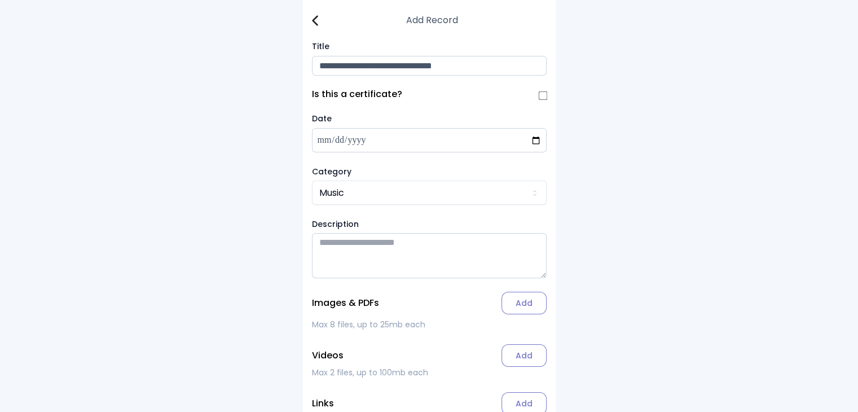
click at [435, 308] on label "Add" at bounding box center [523, 303] width 45 height 23
click at [0, 0] on input "Add" at bounding box center [0, 0] width 0 height 0
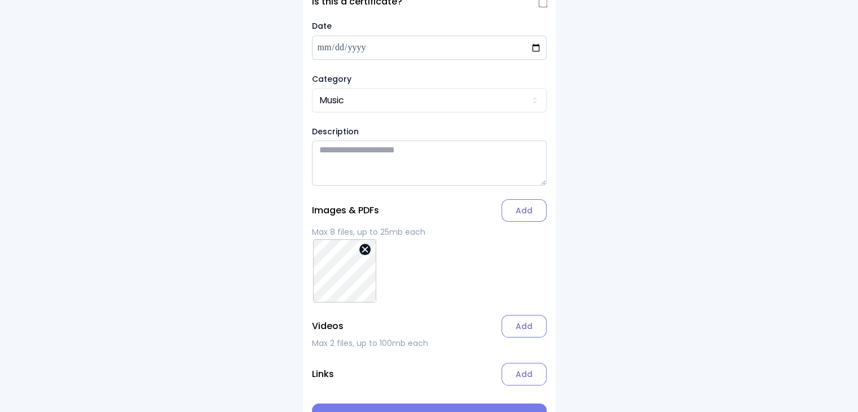
scroll to position [131, 0]
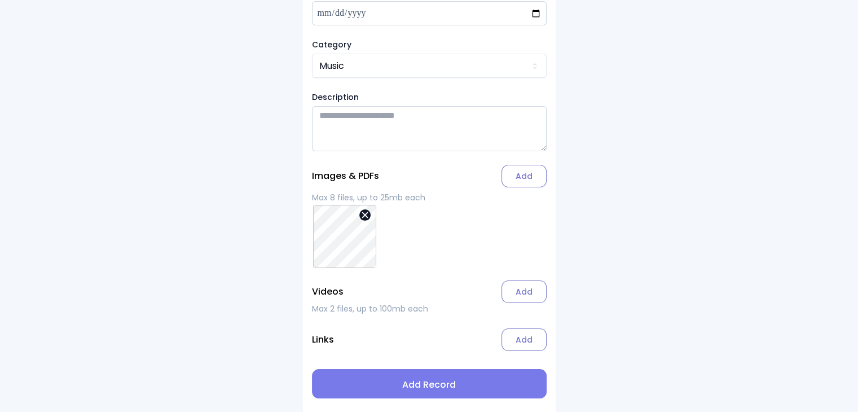
click at [426, 385] on span "Add Record" at bounding box center [429, 385] width 217 height 14
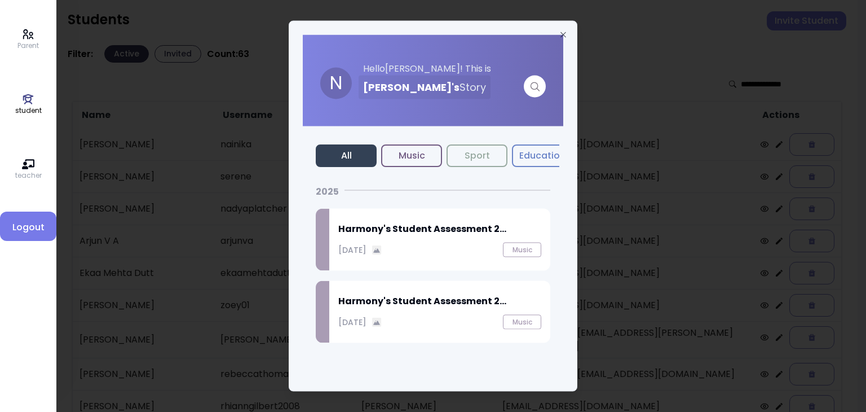
click at [382, 321] on div "[DATE]" at bounding box center [359, 322] width 43 height 12
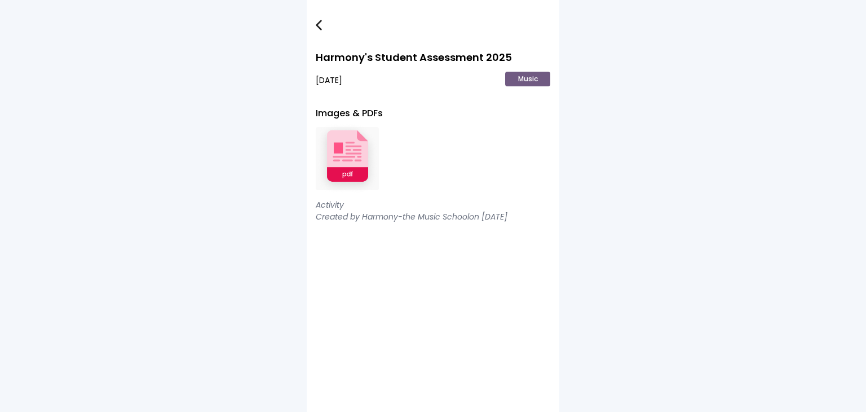
click at [359, 158] on img at bounding box center [347, 159] width 63 height 74
click at [318, 17] on link at bounding box center [327, 25] width 23 height 23
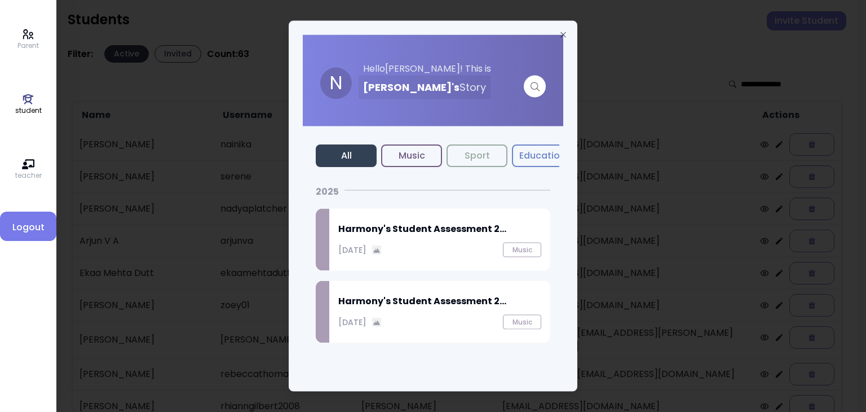
click at [388, 240] on div "Harmony's Student Assessment 2... [DATE] Music" at bounding box center [439, 240] width 221 height 62
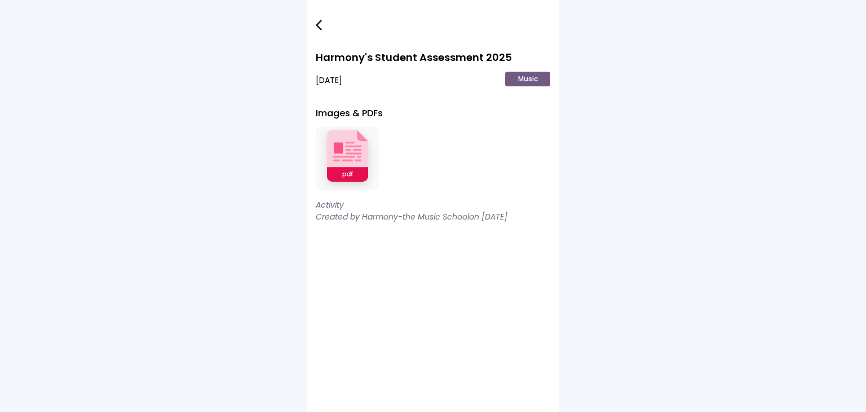
click at [343, 148] on img at bounding box center [347, 159] width 63 height 74
click at [319, 30] on img at bounding box center [319, 25] width 6 height 11
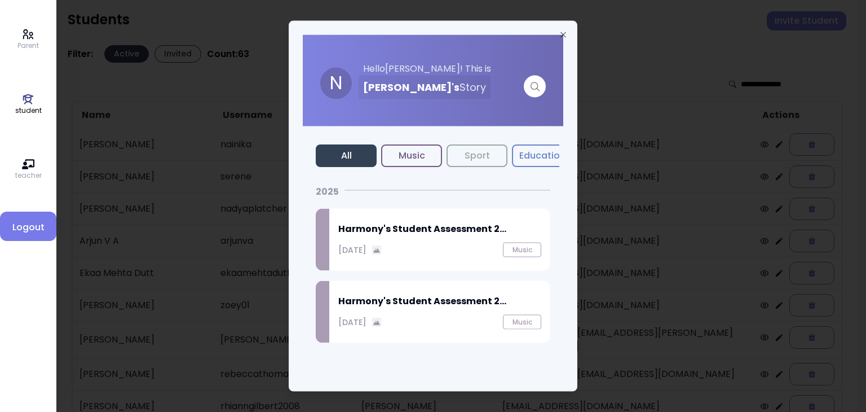
click at [431, 244] on div "[DATE] Music" at bounding box center [439, 250] width 203 height 15
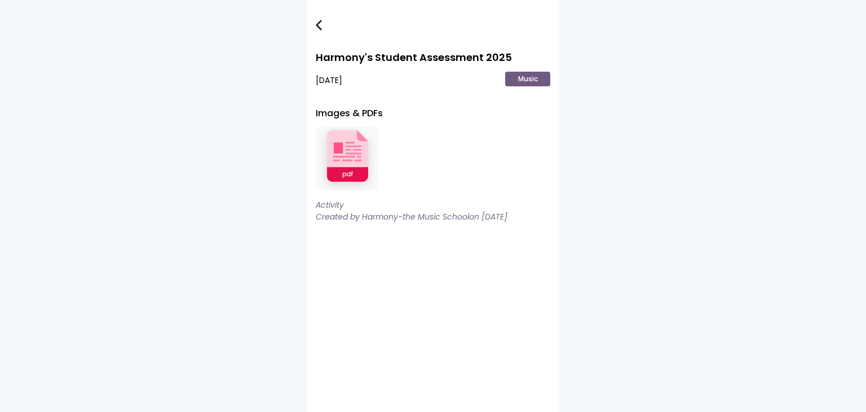
click at [318, 25] on img at bounding box center [319, 25] width 6 height 11
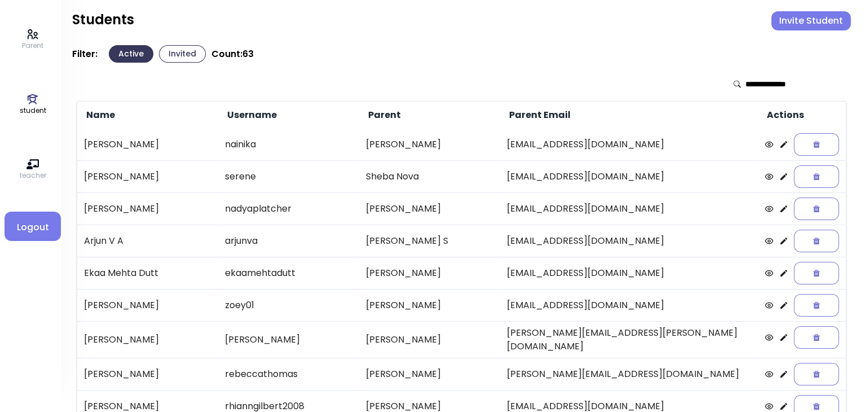
scroll to position [235, 0]
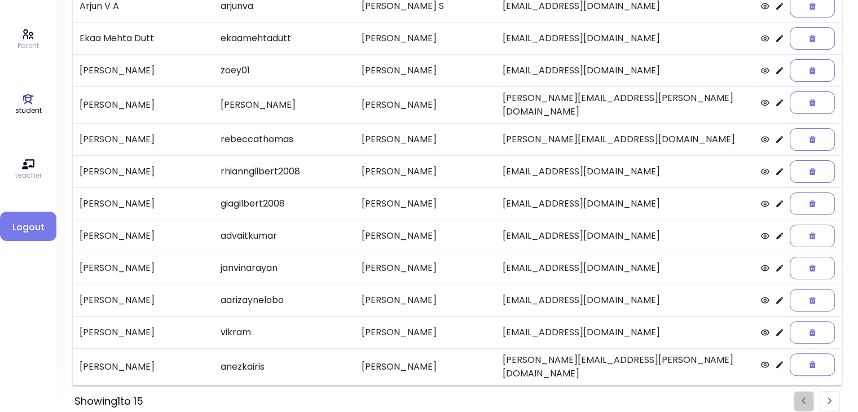
click at [435, 397] on img "Pagination" at bounding box center [829, 400] width 5 height 7
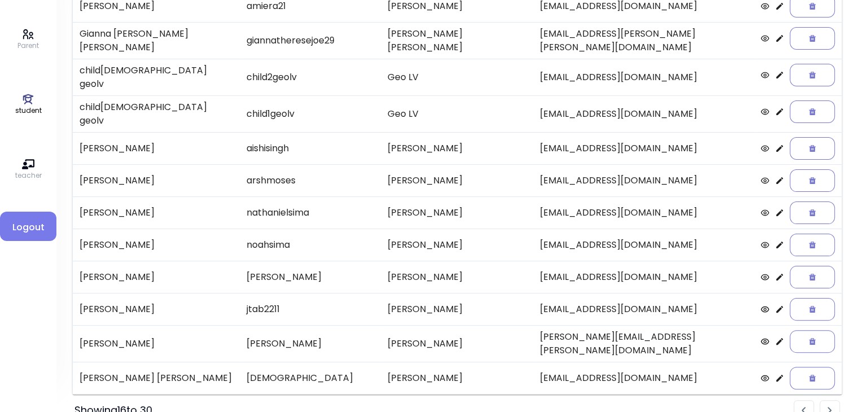
click at [435, 209] on icon at bounding box center [779, 212] width 7 height 7
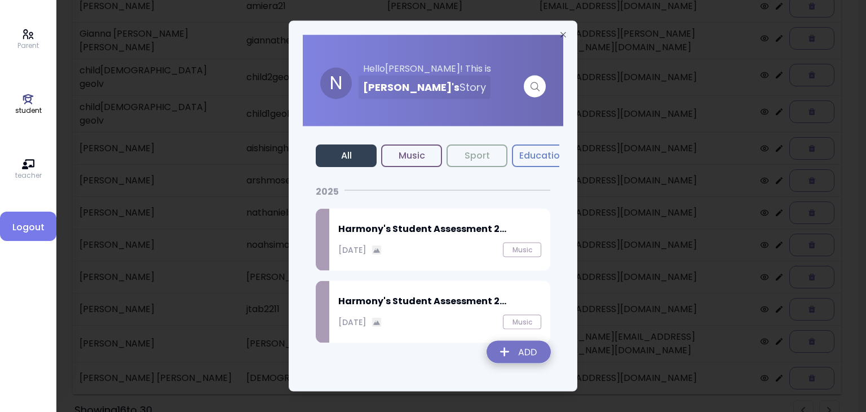
click at [435, 235] on div "Harmony's Student Assessment 2... [DATE] Music" at bounding box center [439, 240] width 221 height 62
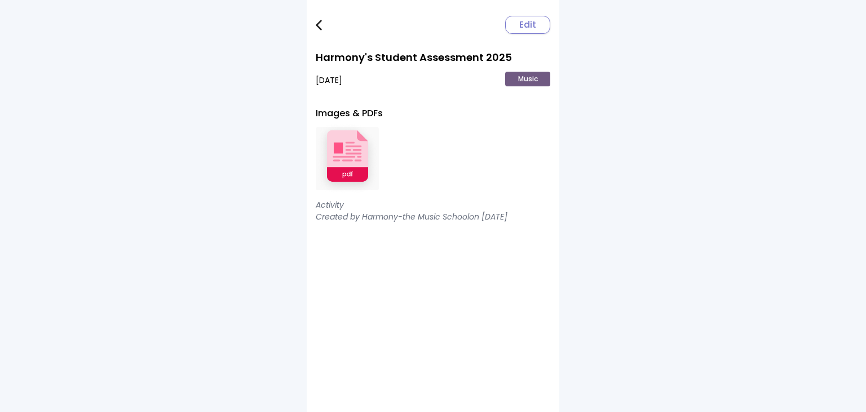
click at [435, 22] on span "Edit" at bounding box center [527, 25] width 17 height 14
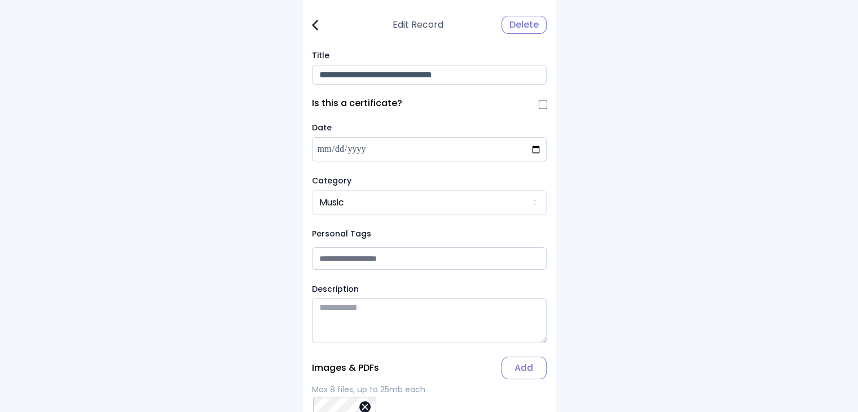
click at [435, 27] on div "Delete" at bounding box center [523, 25] width 45 height 18
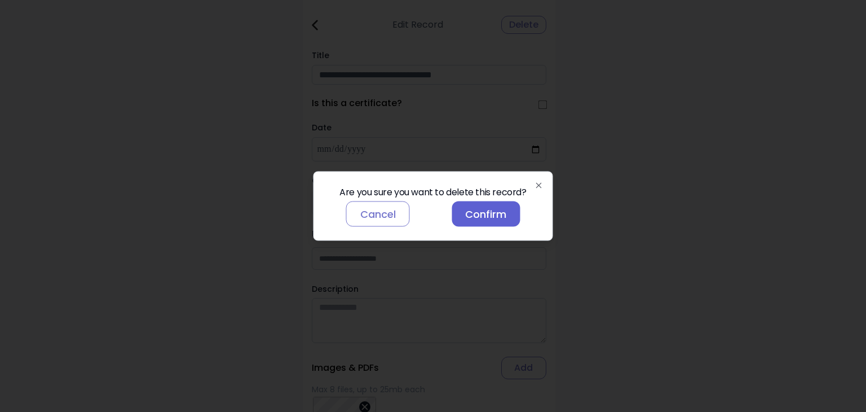
click at [435, 213] on button "Confirm" at bounding box center [486, 213] width 68 height 25
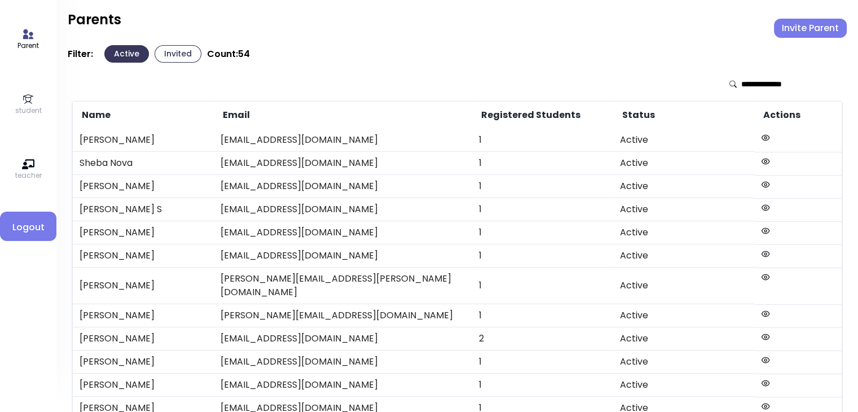
click at [28, 109] on p "student" at bounding box center [28, 110] width 27 height 10
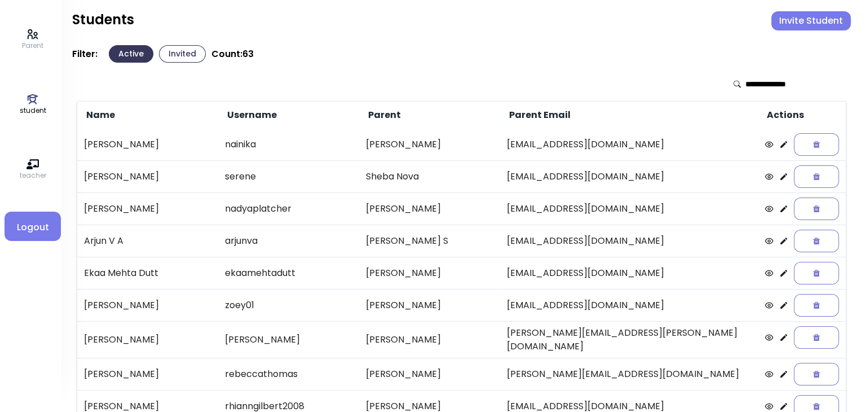
scroll to position [235, 0]
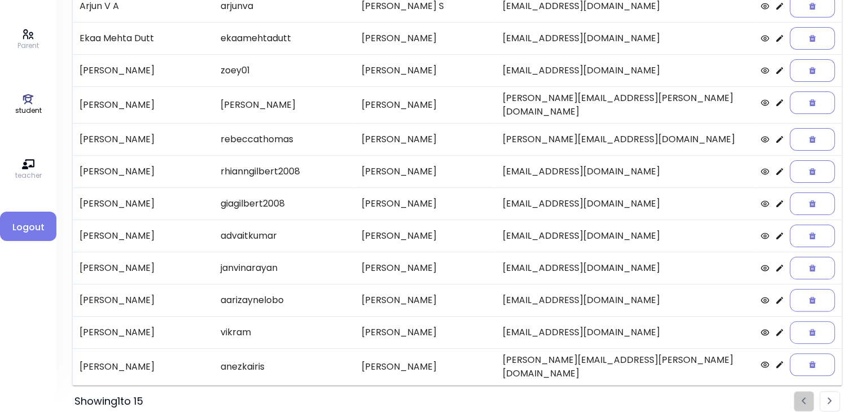
click at [435, 394] on li "Pagination" at bounding box center [830, 401] width 20 height 20
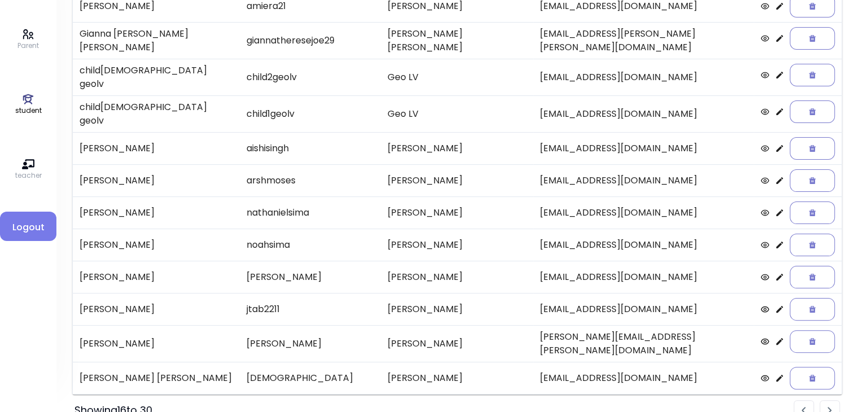
click at [435, 240] on icon at bounding box center [779, 244] width 9 height 9
click at [435, 306] on icon at bounding box center [779, 309] width 7 height 7
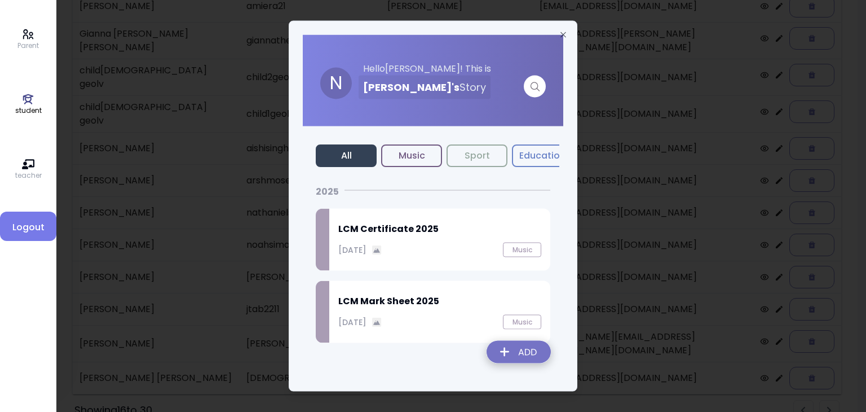
click at [435, 356] on img at bounding box center [519, 354] width 82 height 40
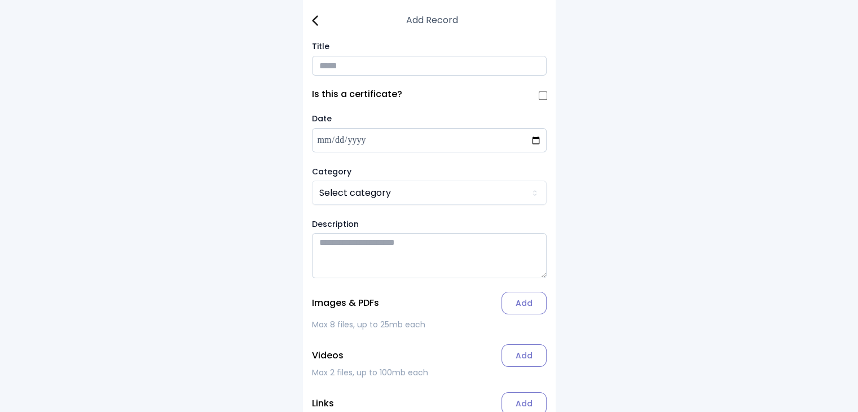
click at [342, 71] on input "Title" at bounding box center [429, 66] width 235 height 20
type input "**********"
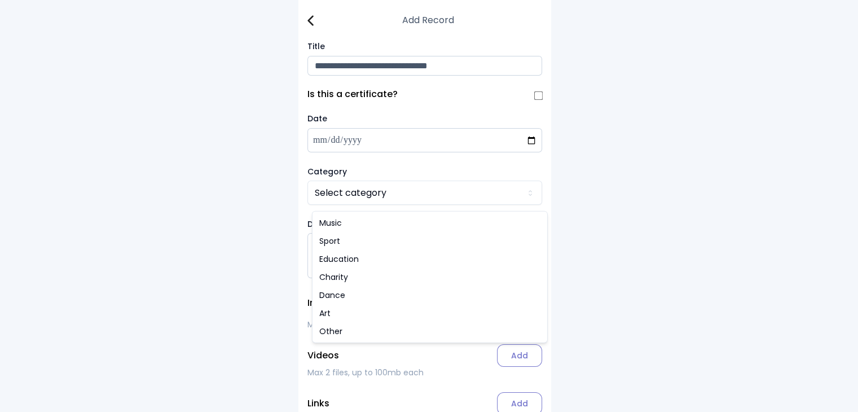
click at [343, 193] on html "**********" at bounding box center [429, 237] width 858 height 475
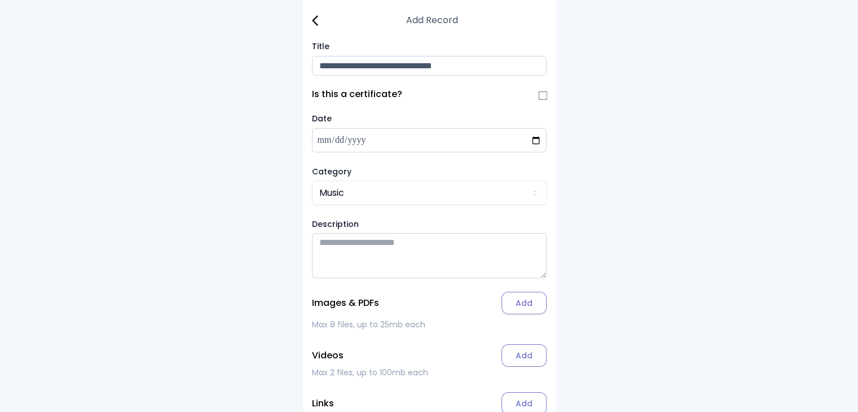
click at [435, 301] on label "Add" at bounding box center [523, 303] width 45 height 23
click at [0, 0] on input "Add" at bounding box center [0, 0] width 0 height 0
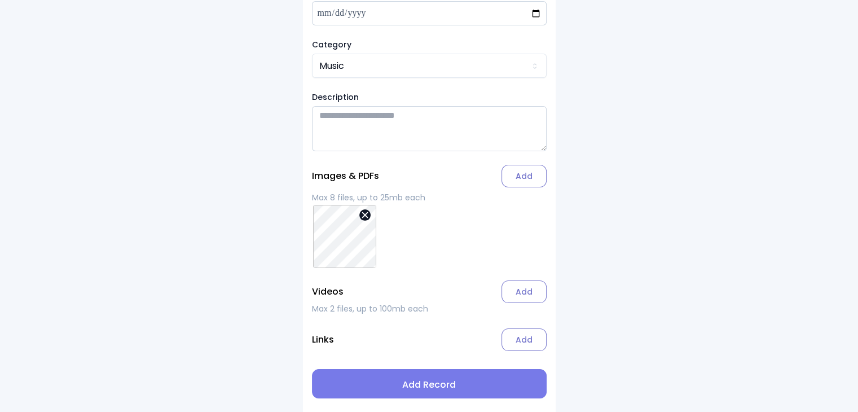
click at [424, 382] on span "Add Record" at bounding box center [429, 385] width 217 height 14
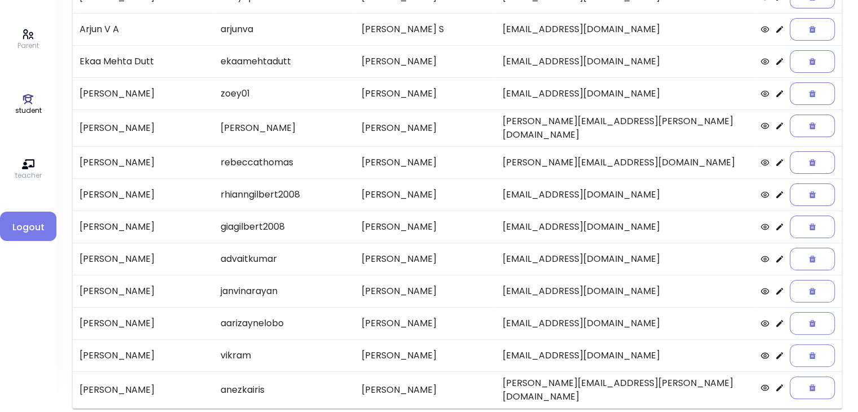
scroll to position [235, 0]
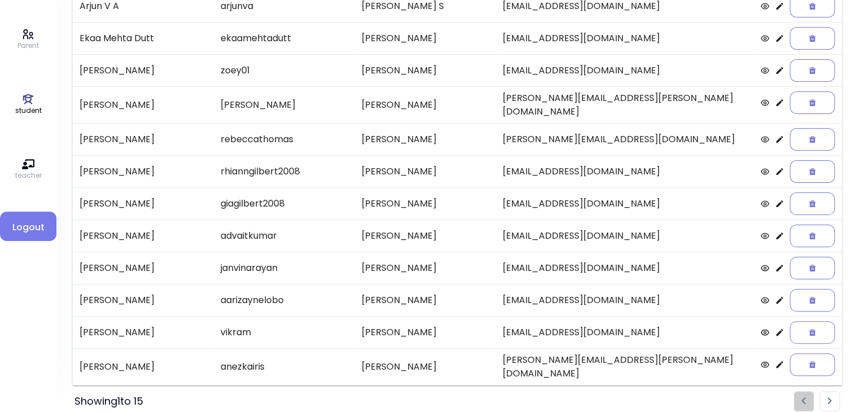
click at [435, 397] on img "Pagination" at bounding box center [829, 400] width 5 height 7
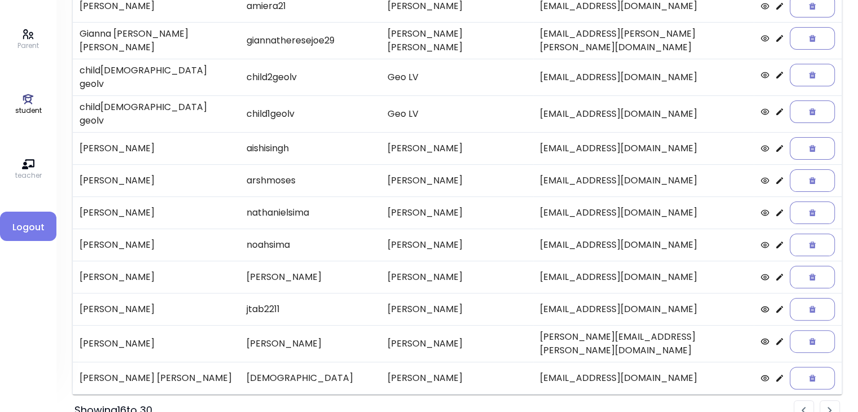
scroll to position [234, 0]
click at [435, 306] on icon at bounding box center [779, 309] width 7 height 7
click at [435, 325] on td at bounding box center [798, 341] width 88 height 32
click at [435, 338] on icon at bounding box center [779, 341] width 7 height 7
click at [435, 407] on img "Pagination" at bounding box center [829, 410] width 5 height 7
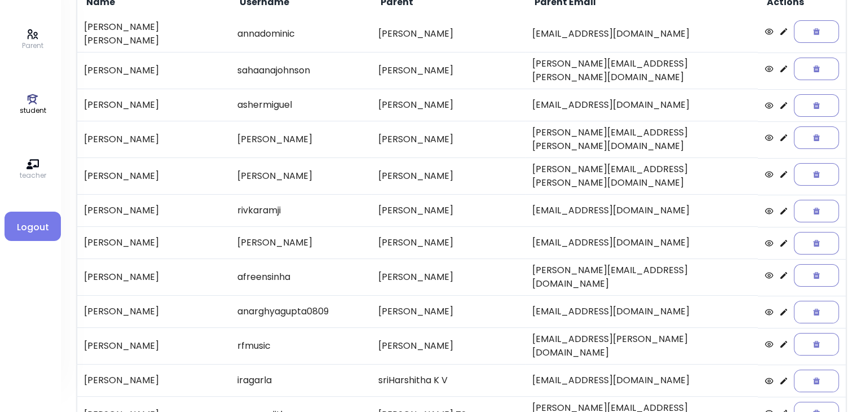
scroll to position [113, 0]
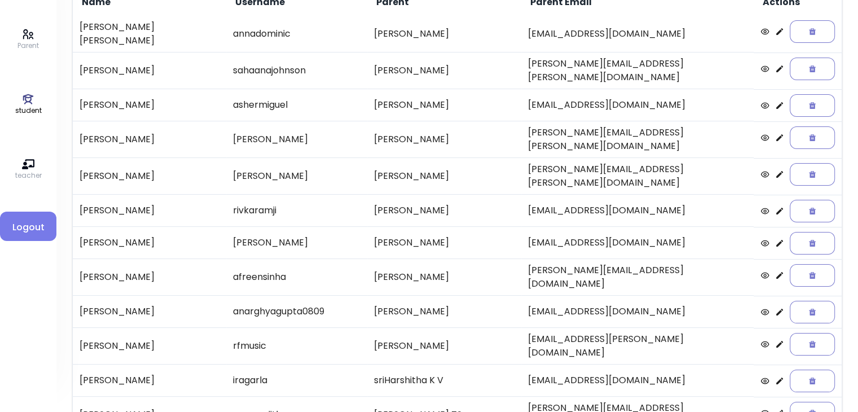
click at [435, 170] on icon at bounding box center [779, 174] width 9 height 9
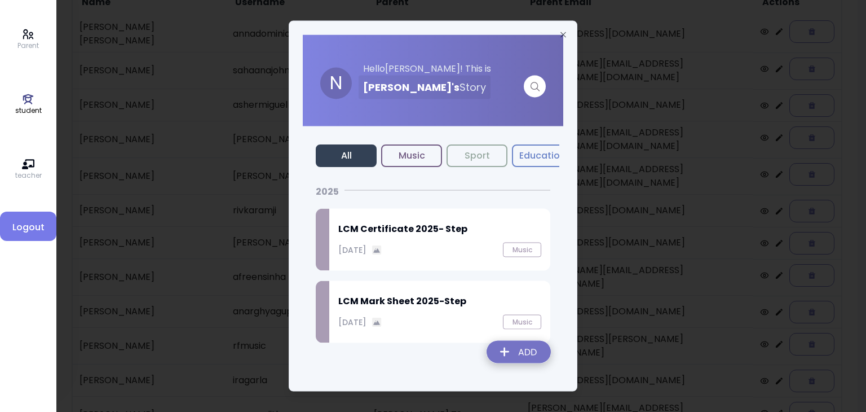
click at [435, 355] on img at bounding box center [519, 354] width 82 height 40
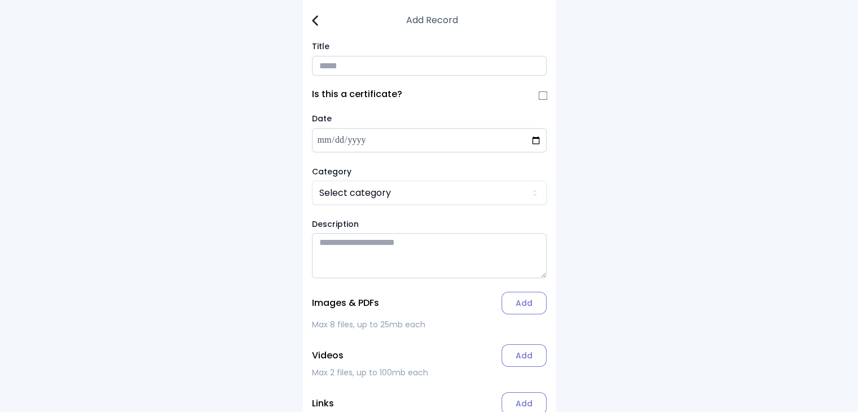
click at [337, 67] on input "Title" at bounding box center [429, 66] width 235 height 20
type input "**********"
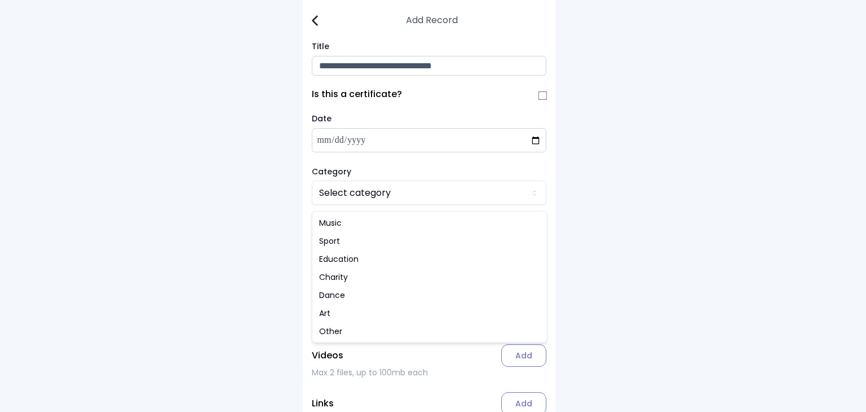
click at [341, 202] on html "**********" at bounding box center [433, 237] width 866 height 475
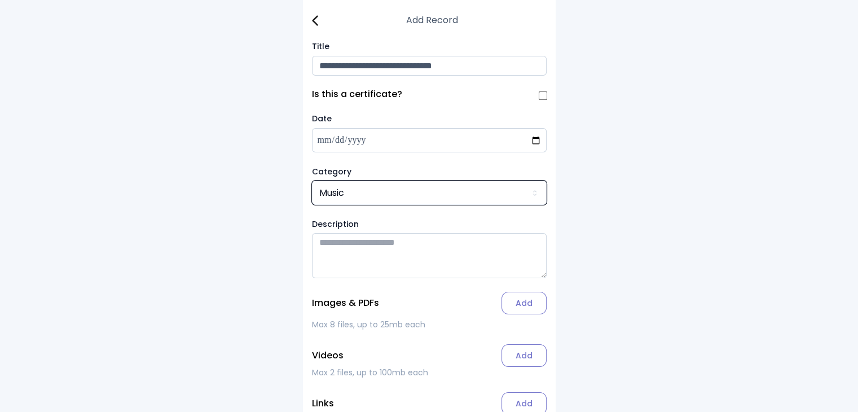
scroll to position [68, 0]
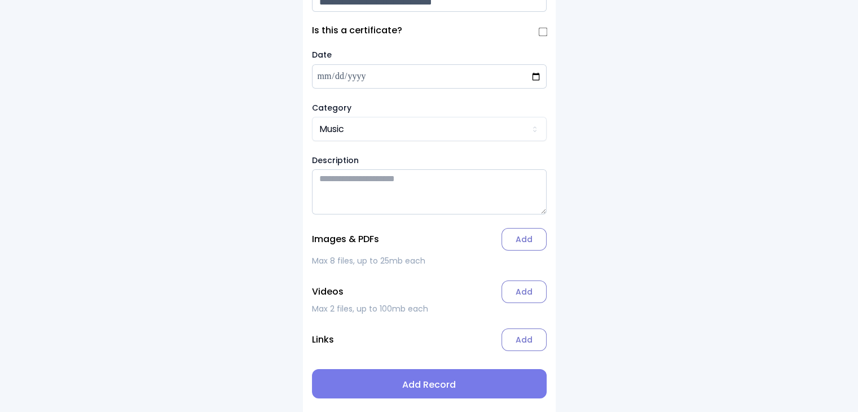
click at [435, 239] on label "Add" at bounding box center [523, 239] width 45 height 23
click at [0, 0] on input "Add" at bounding box center [0, 0] width 0 height 0
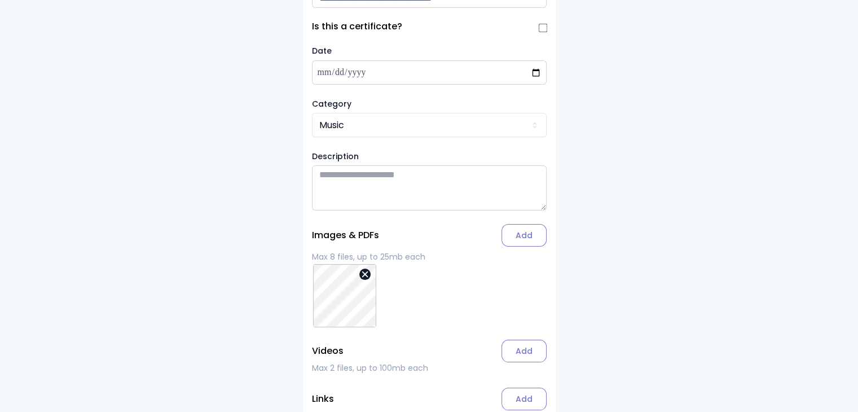
scroll to position [131, 0]
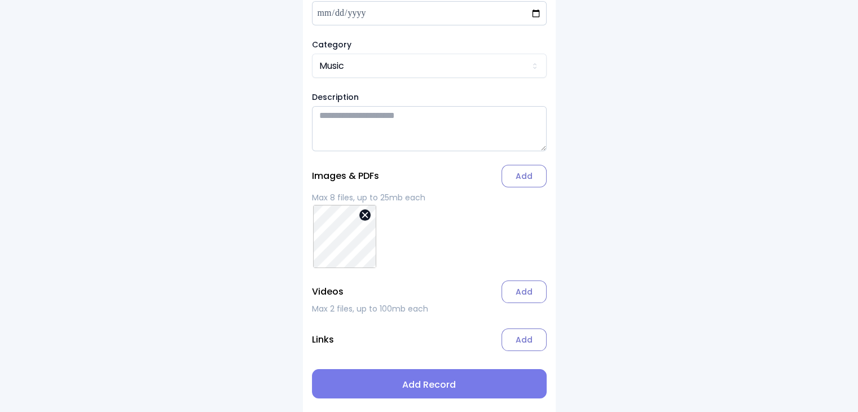
click at [435, 386] on span "Add Record" at bounding box center [429, 385] width 217 height 14
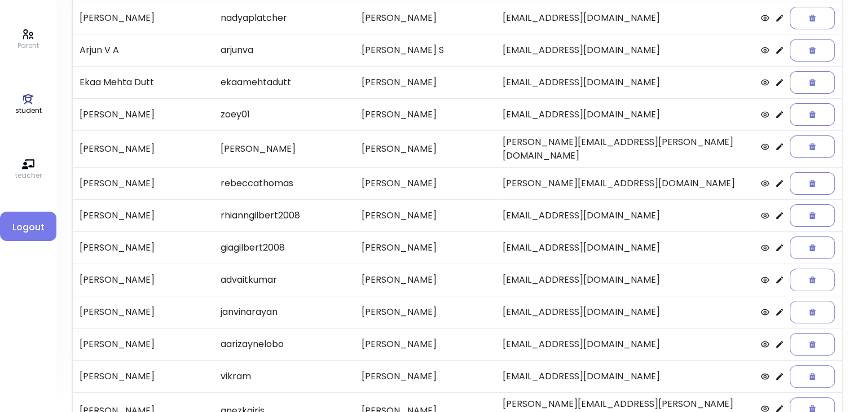
scroll to position [235, 0]
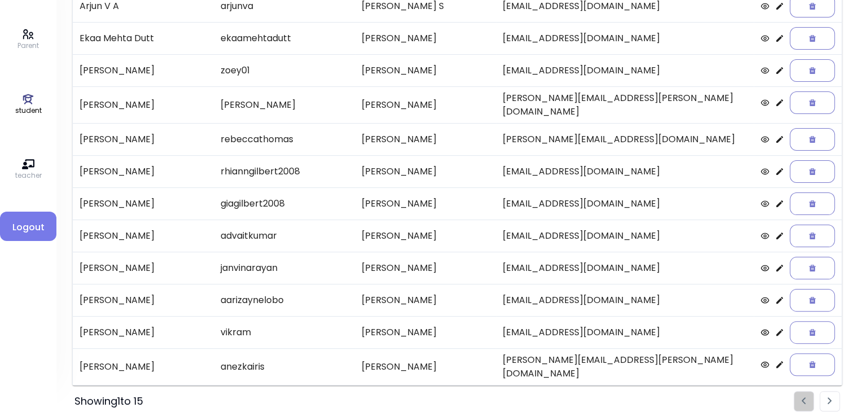
click at [435, 397] on img "Pagination" at bounding box center [829, 400] width 5 height 7
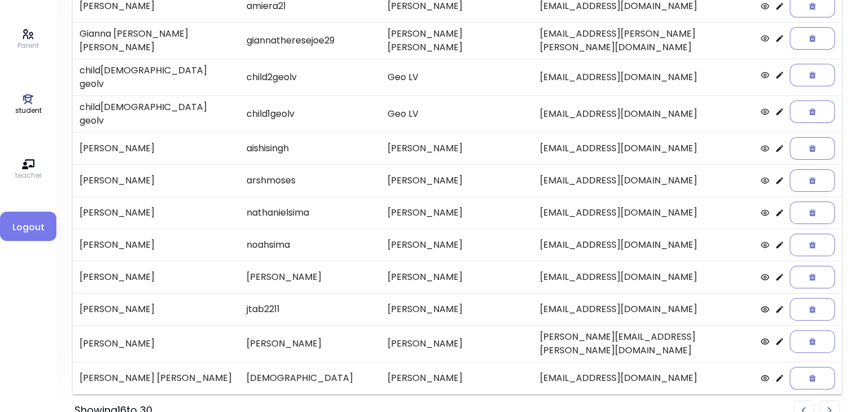
click at [435, 407] on img "Pagination" at bounding box center [829, 410] width 5 height 7
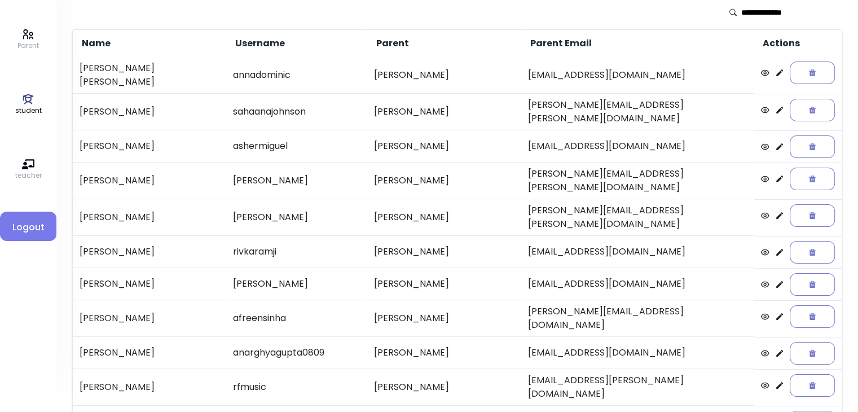
scroll to position [71, 0]
click at [435, 143] on icon at bounding box center [779, 147] width 9 height 9
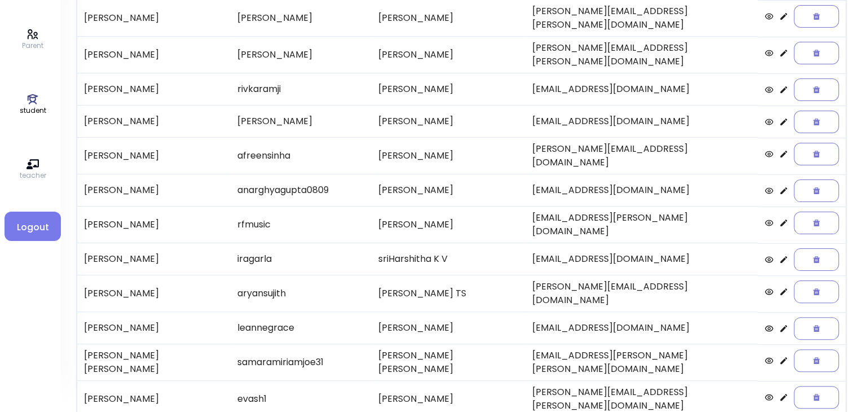
scroll to position [235, 0]
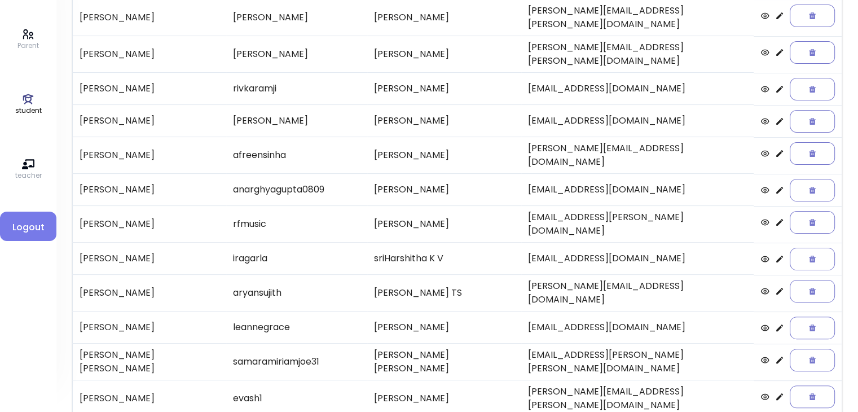
click at [435, 186] on icon at bounding box center [779, 190] width 9 height 9
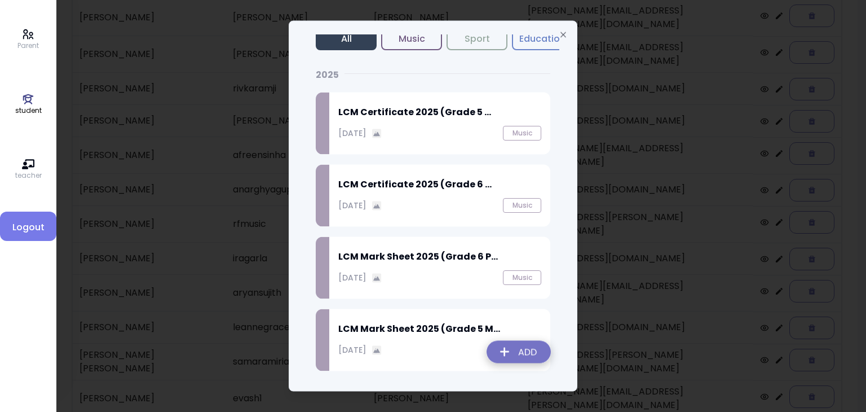
scroll to position [120, 0]
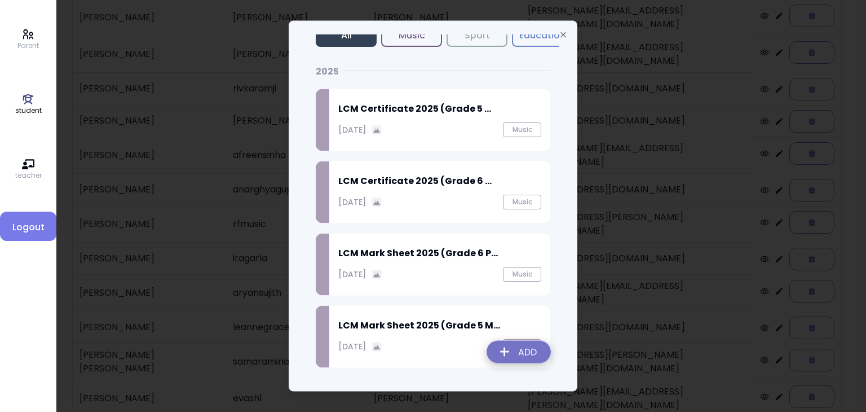
click at [435, 352] on img at bounding box center [519, 354] width 82 height 40
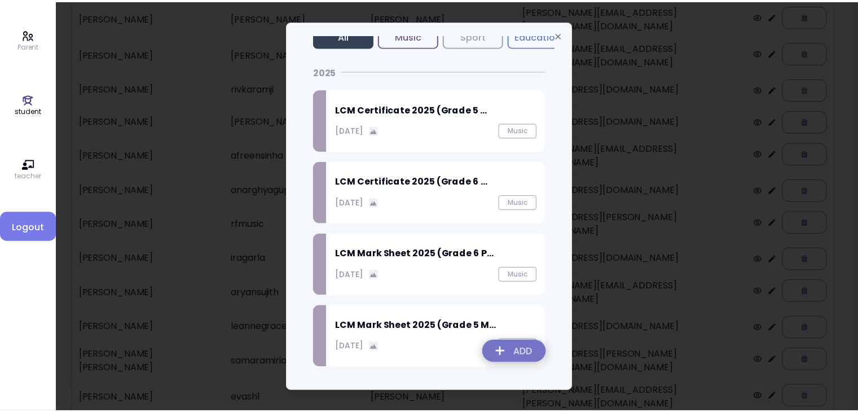
scroll to position [68, 0]
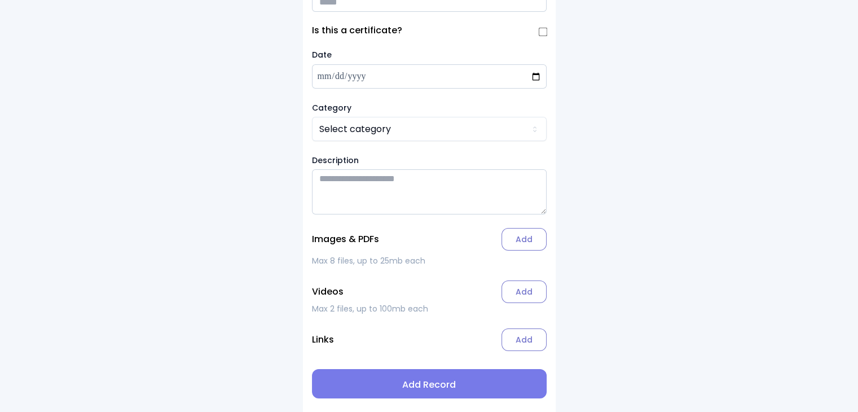
click at [326, 4] on input "Title" at bounding box center [429, 2] width 235 height 20
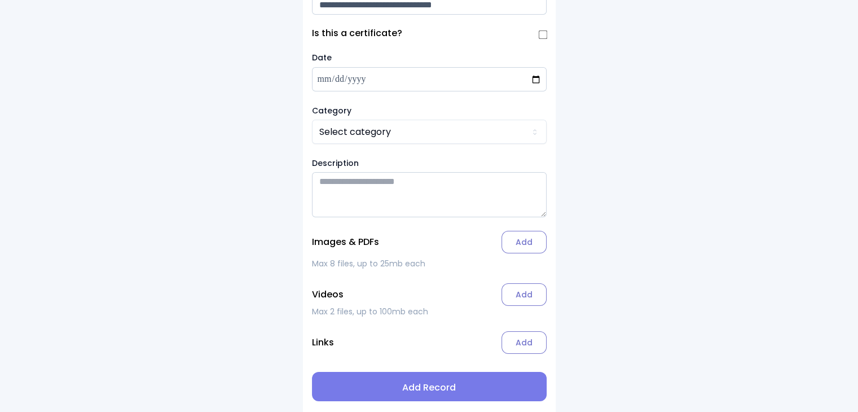
type input "**********"
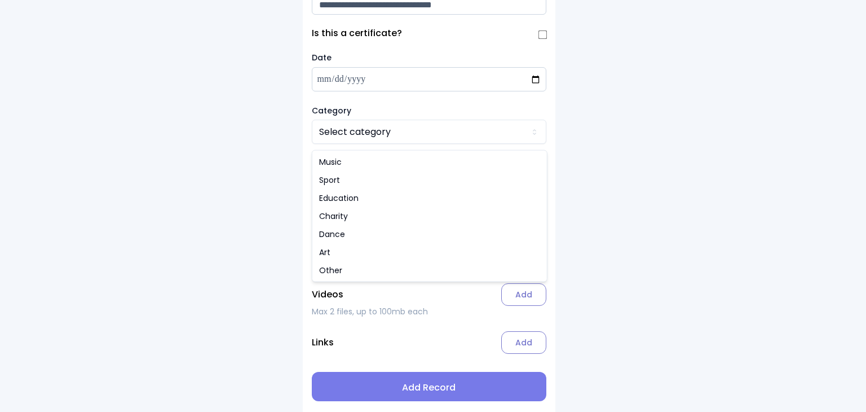
click at [337, 138] on html "**********" at bounding box center [433, 176] width 866 height 475
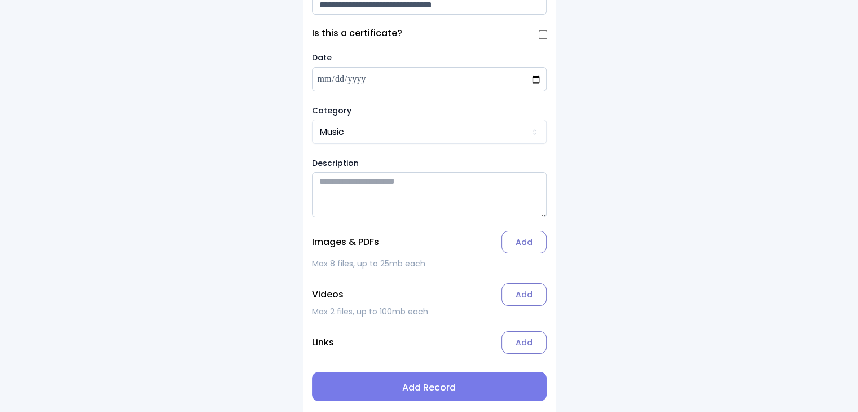
click at [435, 242] on label "Add" at bounding box center [523, 242] width 45 height 23
click at [0, 0] on input "Add" at bounding box center [0, 0] width 0 height 0
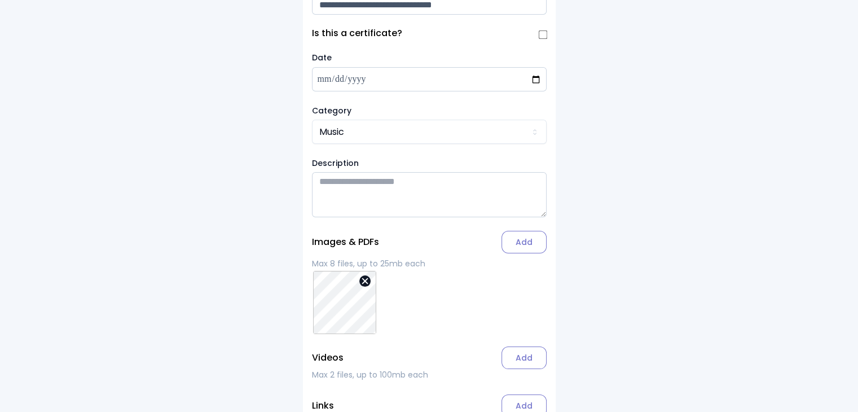
scroll to position [131, 0]
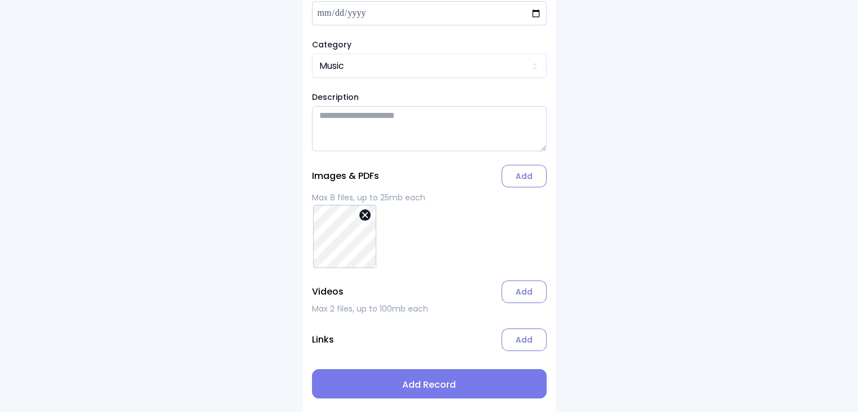
click at [424, 382] on span "Add Record" at bounding box center [429, 385] width 217 height 14
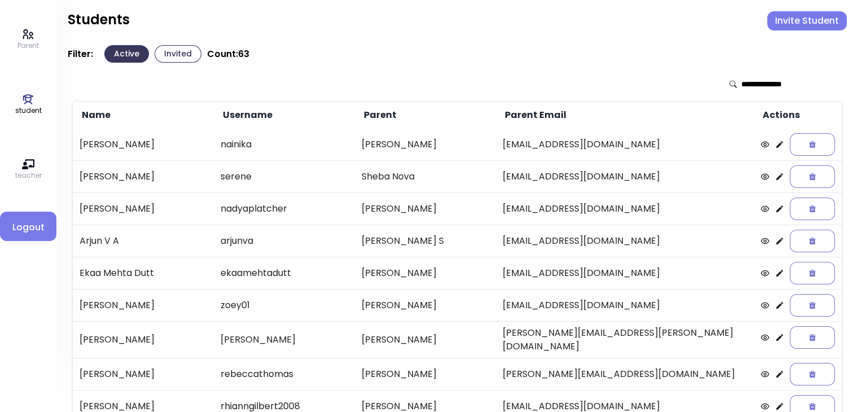
click at [435, 28] on button "Invite Student" at bounding box center [807, 20] width 80 height 19
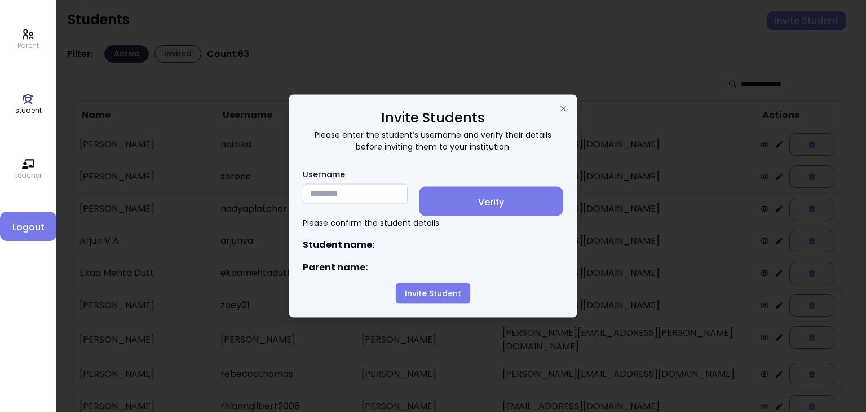
click at [333, 192] on input "Username" at bounding box center [355, 194] width 105 height 20
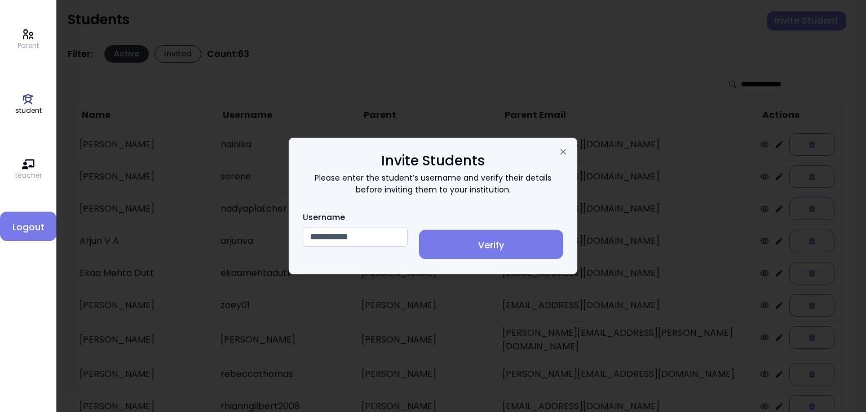
type input "**********"
click at [435, 244] on span "Verify" at bounding box center [491, 246] width 126 height 14
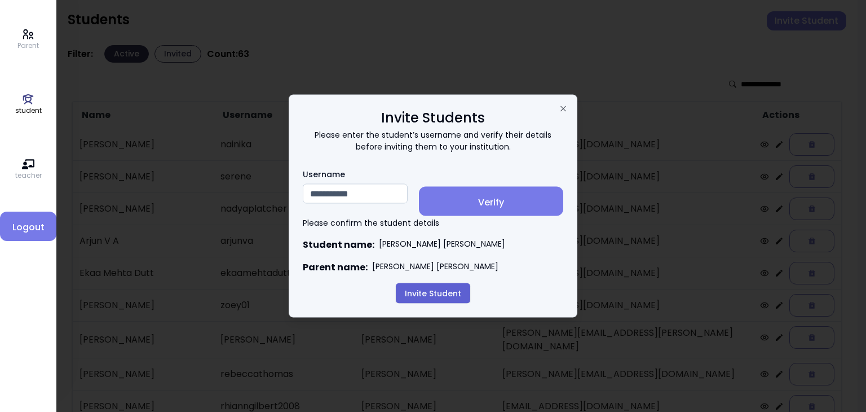
click at [428, 296] on button "Invite Student" at bounding box center [433, 293] width 74 height 20
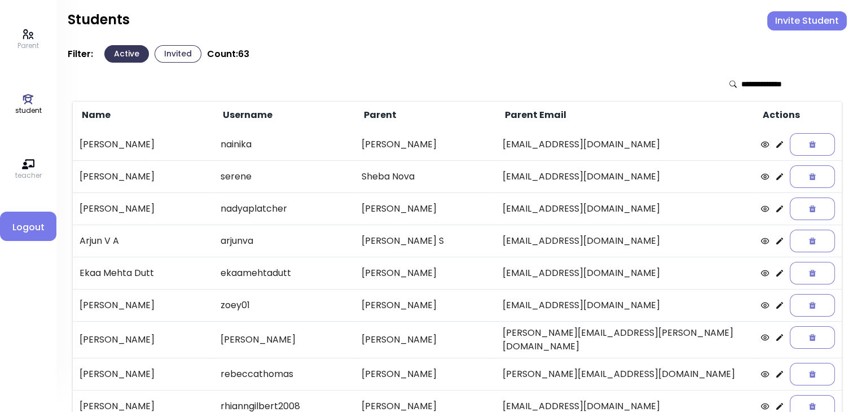
click at [435, 174] on icon at bounding box center [779, 176] width 9 height 9
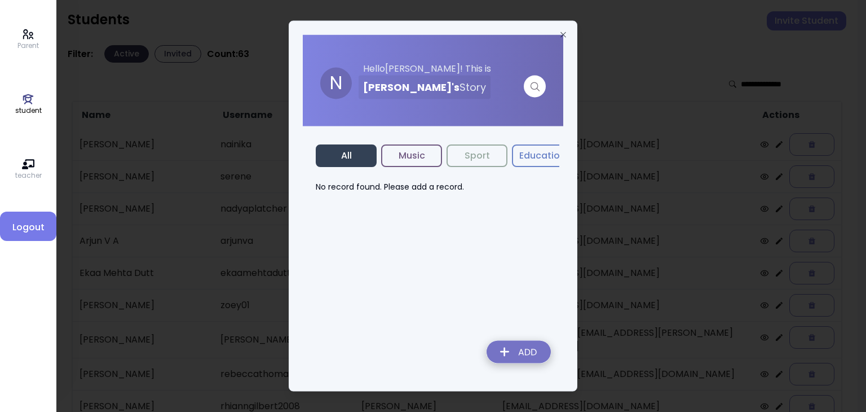
click at [435, 352] on img at bounding box center [519, 354] width 82 height 40
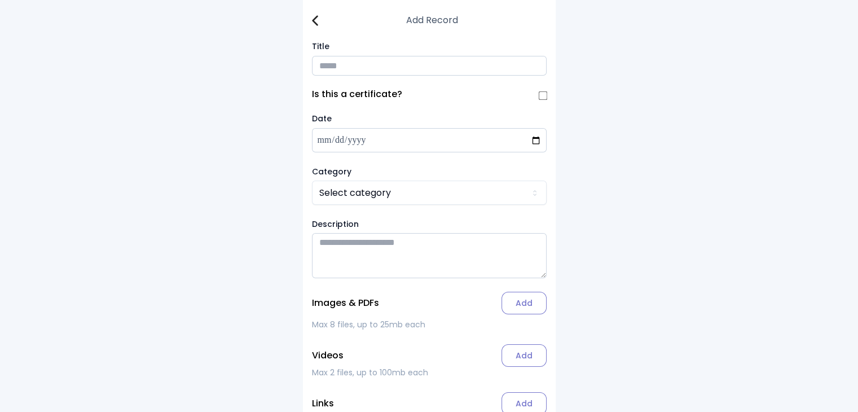
click at [343, 66] on input "Title" at bounding box center [429, 66] width 235 height 20
type input "**********"
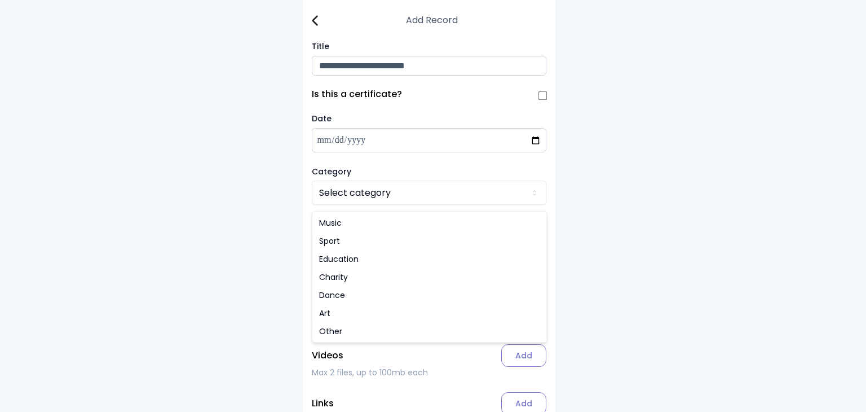
click at [337, 195] on html "**********" at bounding box center [433, 237] width 866 height 475
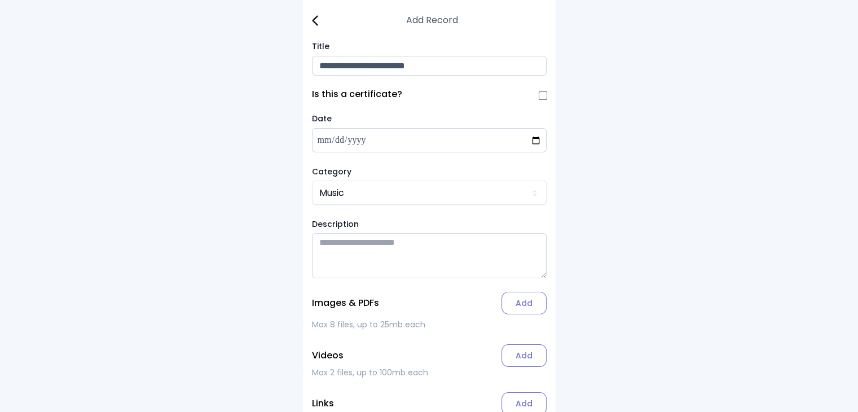
click at [435, 309] on label "Add" at bounding box center [523, 303] width 45 height 23
click at [0, 0] on input "Add" at bounding box center [0, 0] width 0 height 0
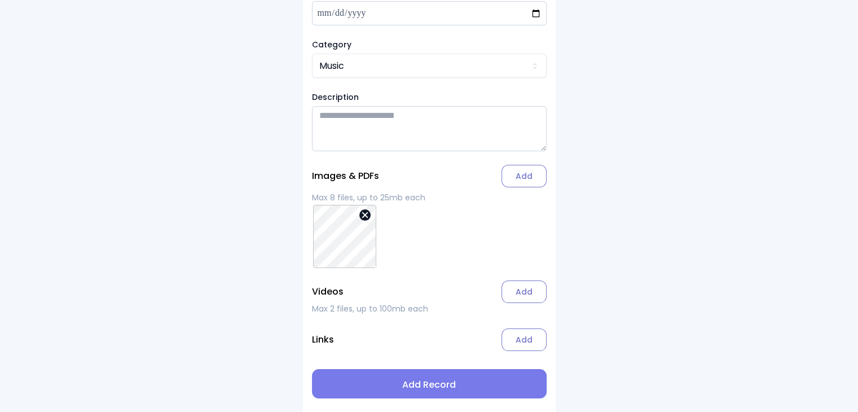
click at [435, 389] on span "Add Record" at bounding box center [429, 385] width 217 height 14
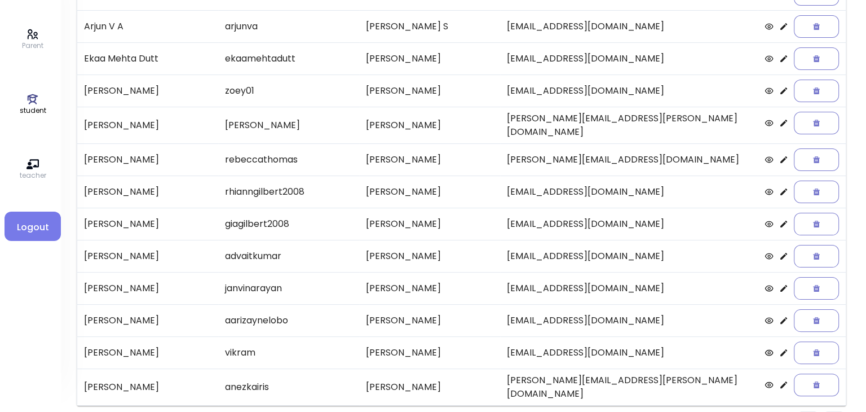
scroll to position [235, 0]
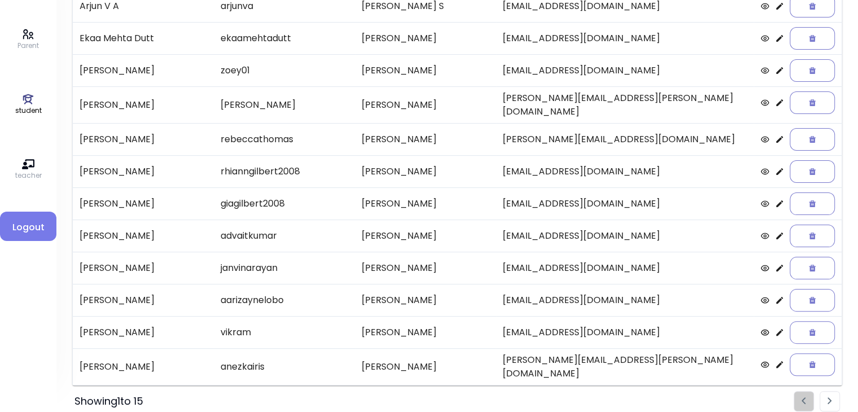
click at [435, 397] on img "Pagination" at bounding box center [829, 400] width 5 height 7
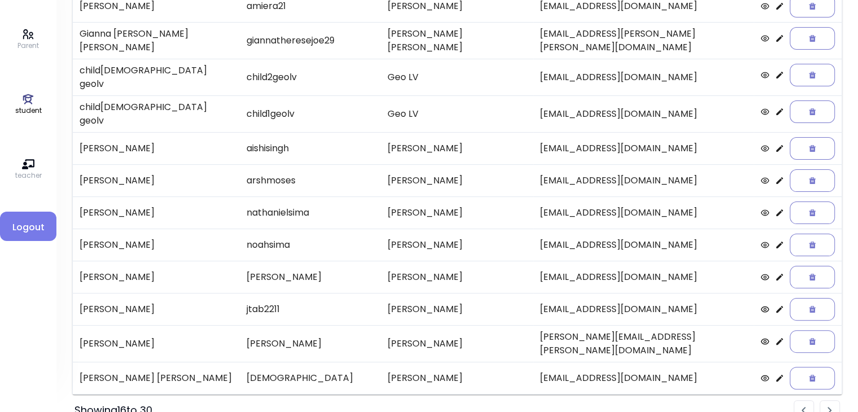
click at [131, 298] on td "[PERSON_NAME]" at bounding box center [157, 309] width 168 height 32
click at [435, 305] on icon at bounding box center [779, 309] width 9 height 9
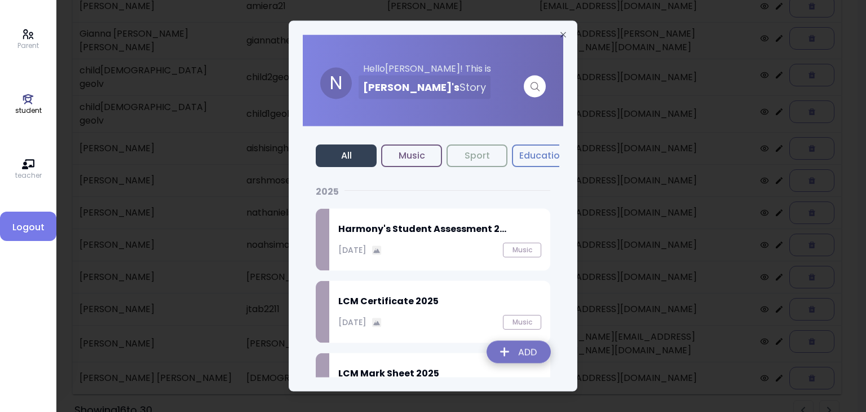
click at [376, 237] on div "Harmony's Student Assessment 2... [DATE] Music" at bounding box center [439, 240] width 221 height 62
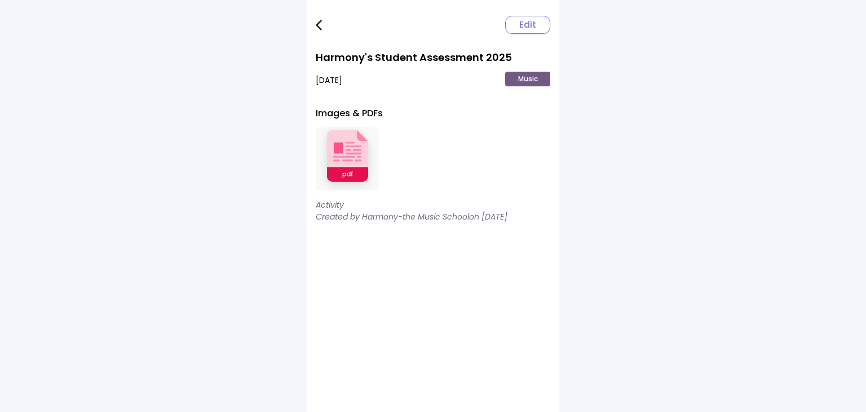
click at [352, 158] on img at bounding box center [347, 159] width 63 height 74
click at [435, 23] on span "Edit" at bounding box center [527, 25] width 17 height 14
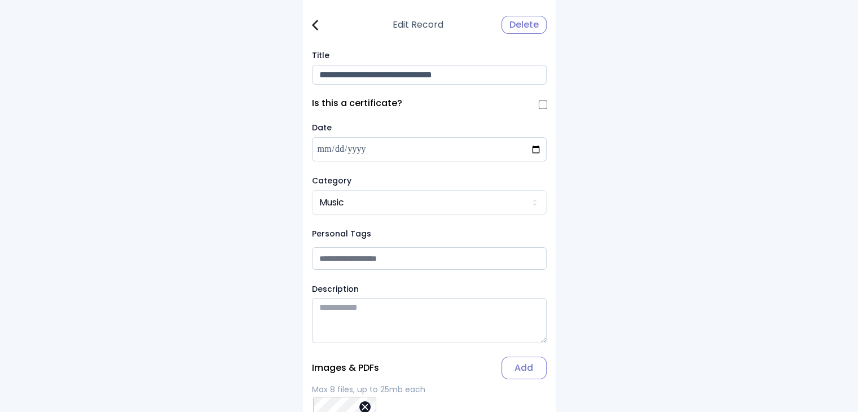
click at [435, 26] on div "Delete" at bounding box center [523, 25] width 45 height 18
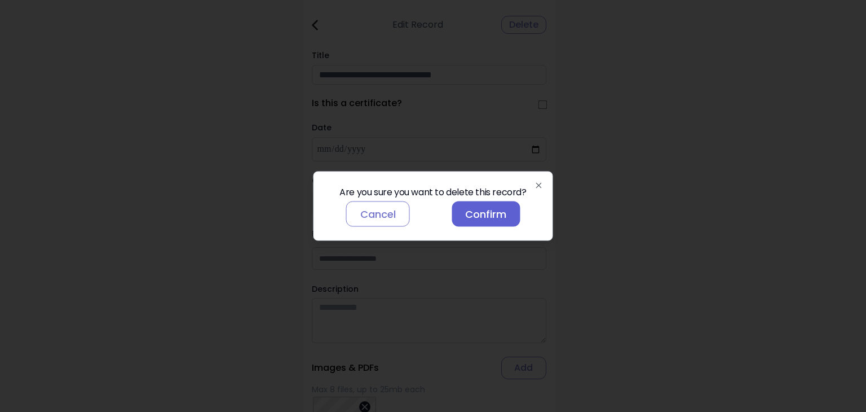
click at [435, 220] on button "Confirm" at bounding box center [486, 213] width 68 height 25
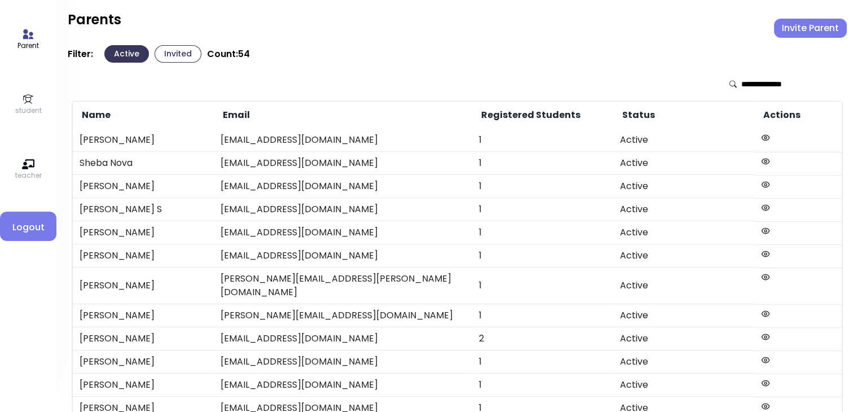
click at [38, 107] on p "student" at bounding box center [28, 110] width 27 height 10
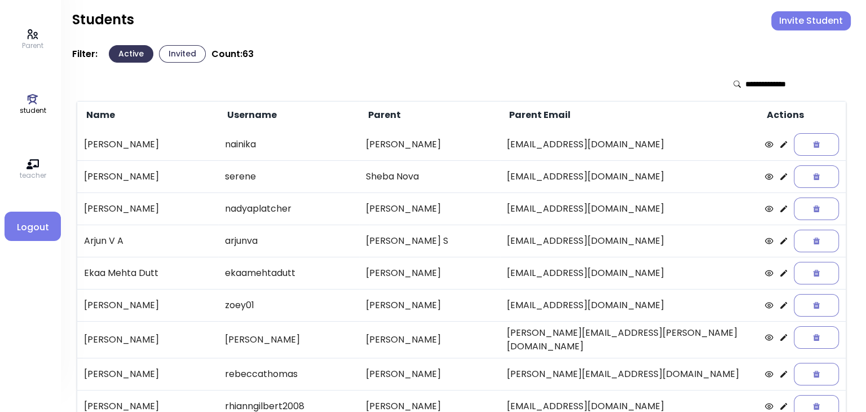
scroll to position [235, 0]
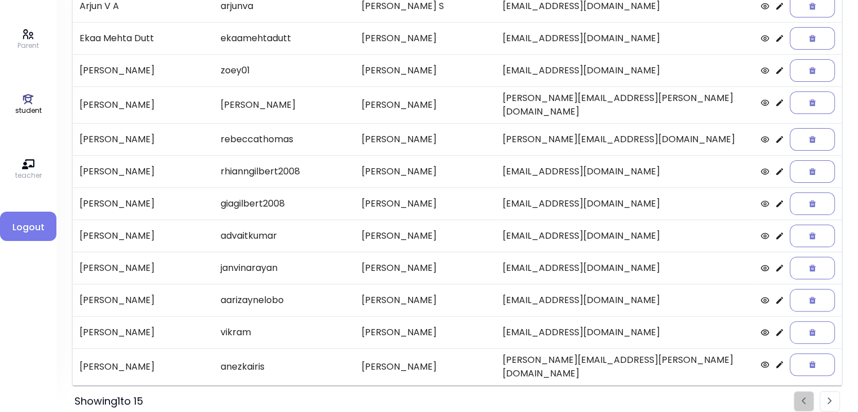
click at [435, 391] on li "Pagination" at bounding box center [830, 401] width 20 height 20
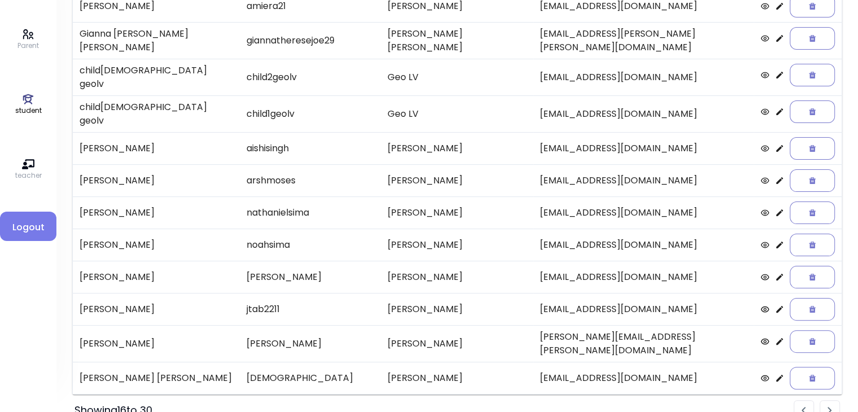
click at [435, 306] on icon at bounding box center [779, 309] width 7 height 7
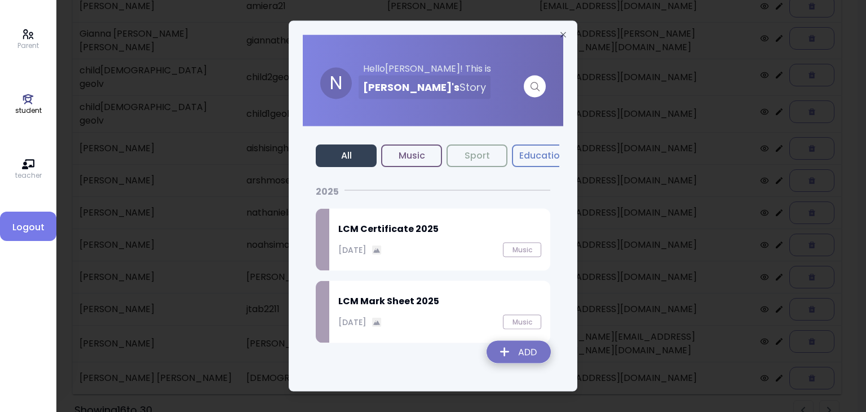
click at [435, 349] on img at bounding box center [519, 354] width 82 height 40
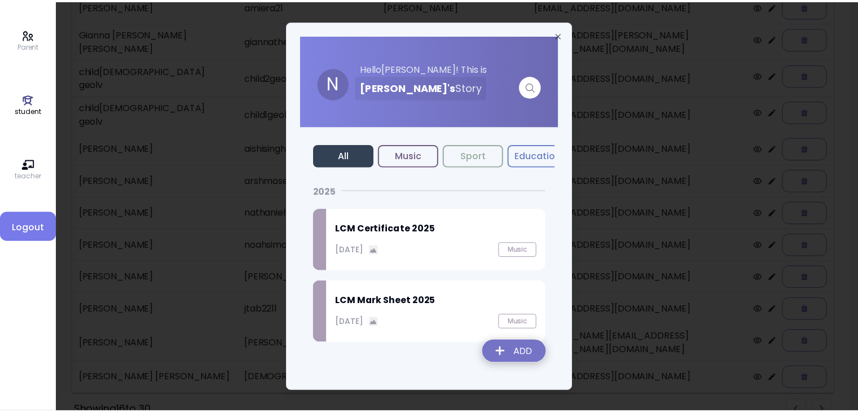
scroll to position [68, 0]
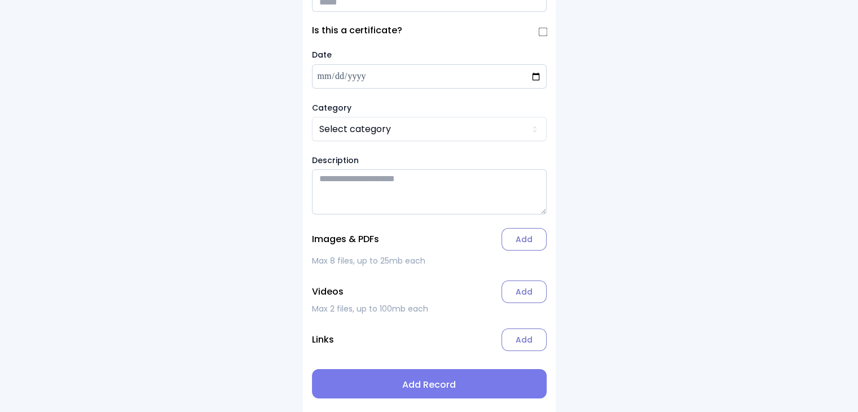
click at [336, 5] on input "Title" at bounding box center [429, 2] width 235 height 20
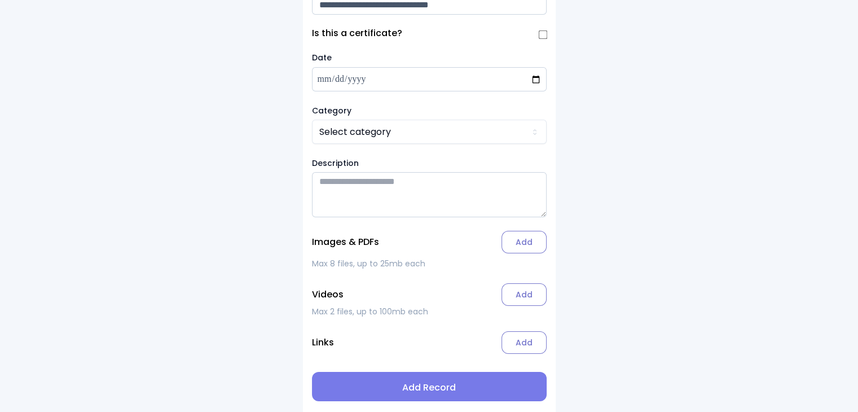
click at [435, 7] on input "**********" at bounding box center [429, 5] width 235 height 20
type input "**********"
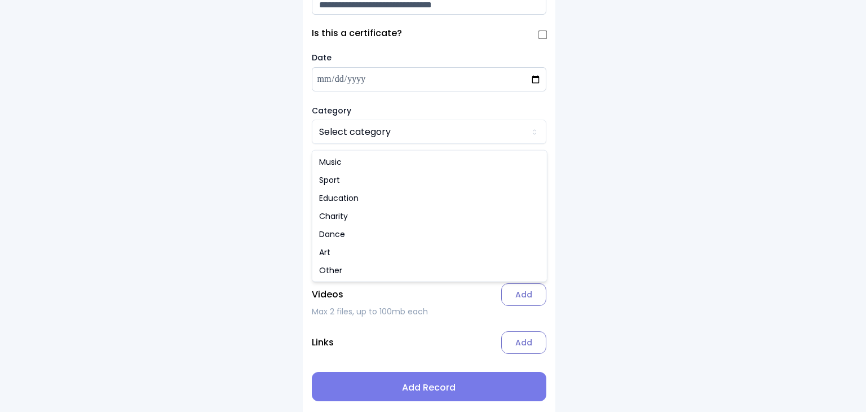
click at [354, 134] on html "**********" at bounding box center [433, 176] width 866 height 475
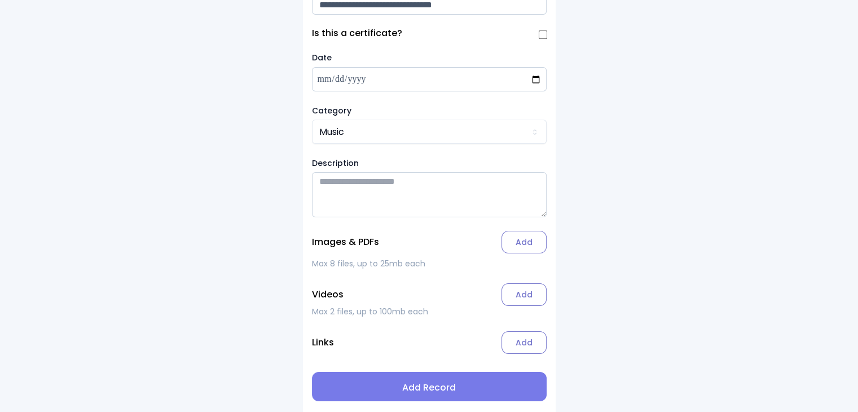
click at [435, 244] on label "Add" at bounding box center [523, 242] width 45 height 23
click at [0, 0] on input "Add" at bounding box center [0, 0] width 0 height 0
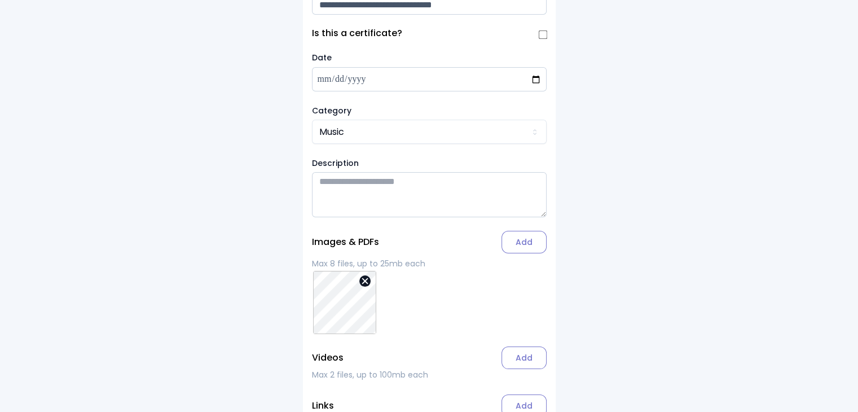
scroll to position [131, 0]
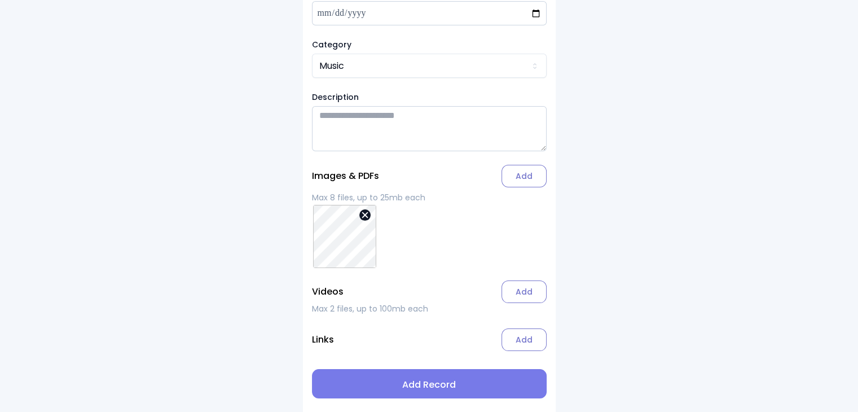
click at [410, 393] on button "Add Record" at bounding box center [429, 383] width 235 height 29
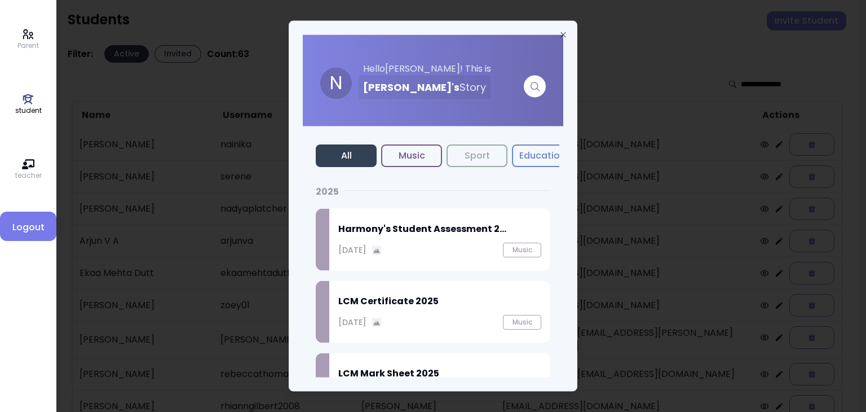
click at [407, 233] on h2 "Harmony's Student Assessment 2..." at bounding box center [439, 229] width 203 height 14
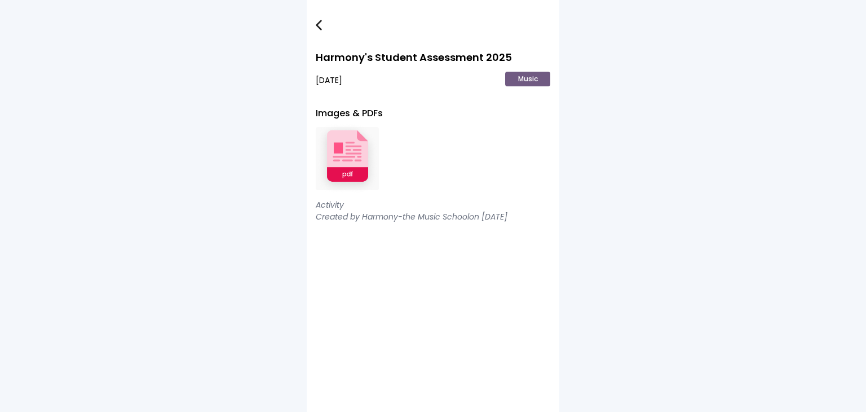
click at [353, 158] on img at bounding box center [347, 159] width 63 height 74
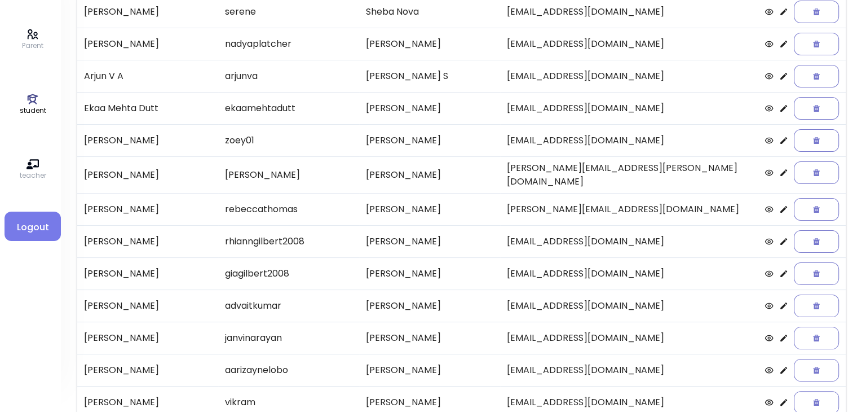
scroll to position [171, 0]
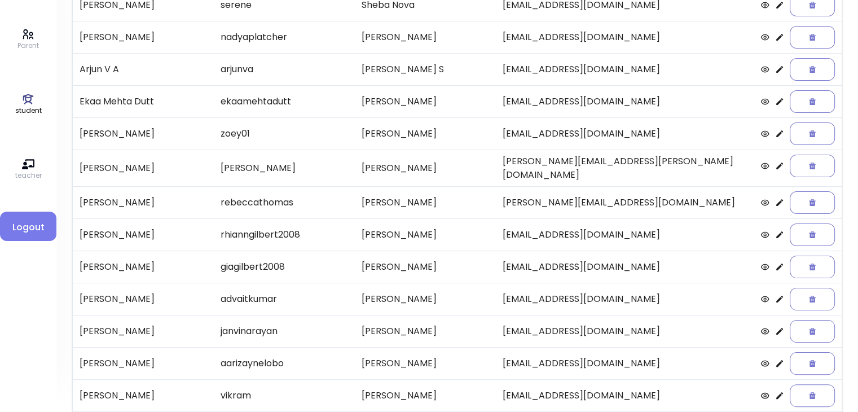
click at [435, 99] on icon at bounding box center [779, 101] width 9 height 9
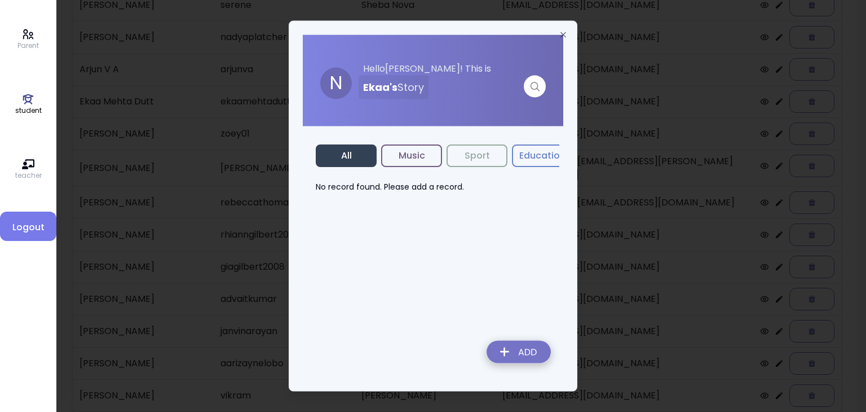
click at [435, 349] on img at bounding box center [519, 354] width 82 height 40
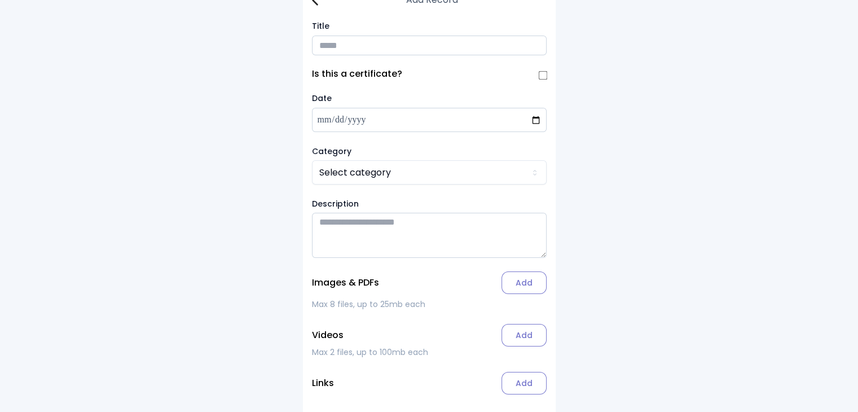
scroll to position [20, 0]
click at [329, 46] on input "Title" at bounding box center [429, 46] width 235 height 20
type input "**********"
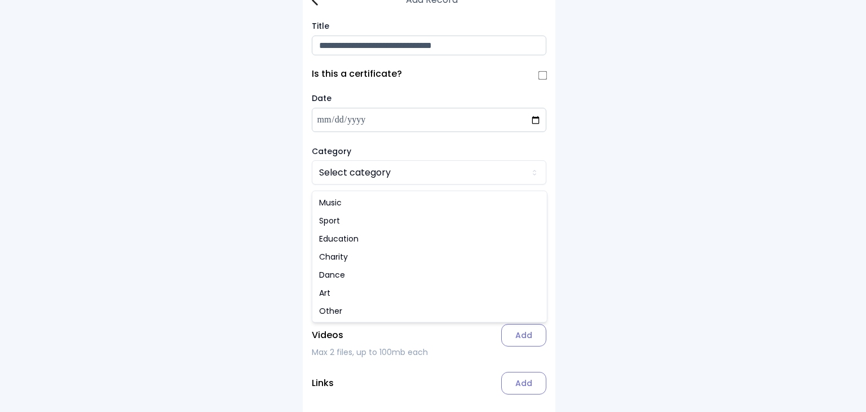
click at [331, 173] on html "**********" at bounding box center [433, 217] width 866 height 475
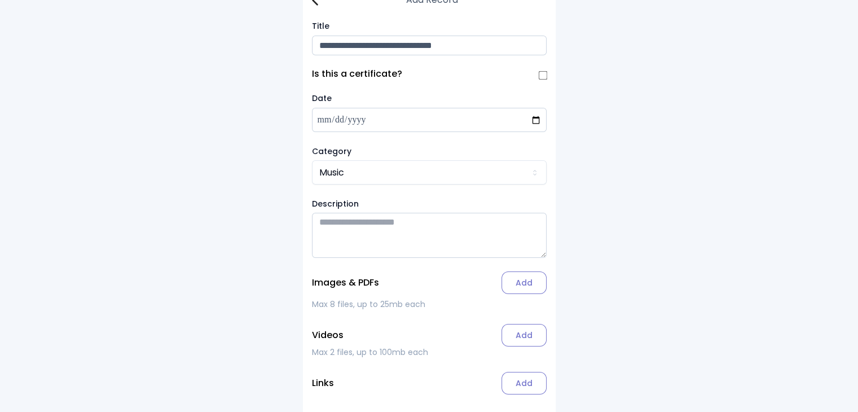
click at [435, 289] on label "Add" at bounding box center [523, 282] width 45 height 23
click at [0, 0] on input "Add" at bounding box center [0, 0] width 0 height 0
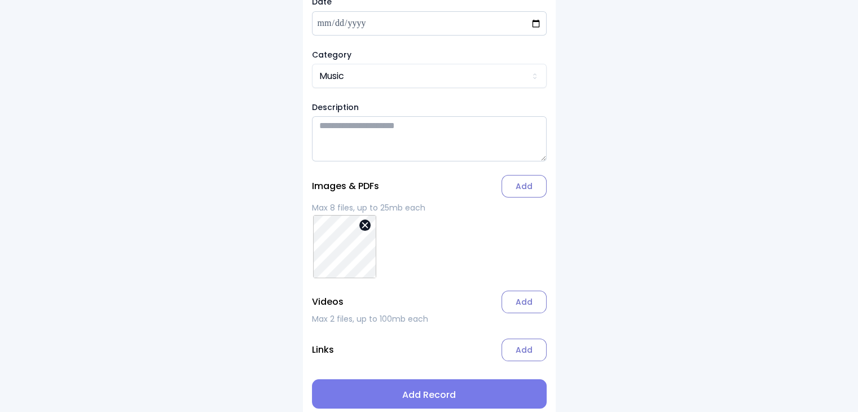
scroll to position [131, 0]
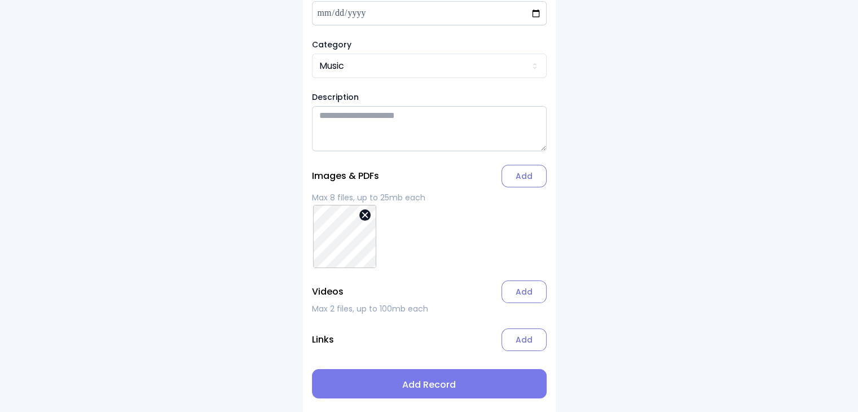
click at [435, 380] on span "Add Record" at bounding box center [429, 385] width 217 height 14
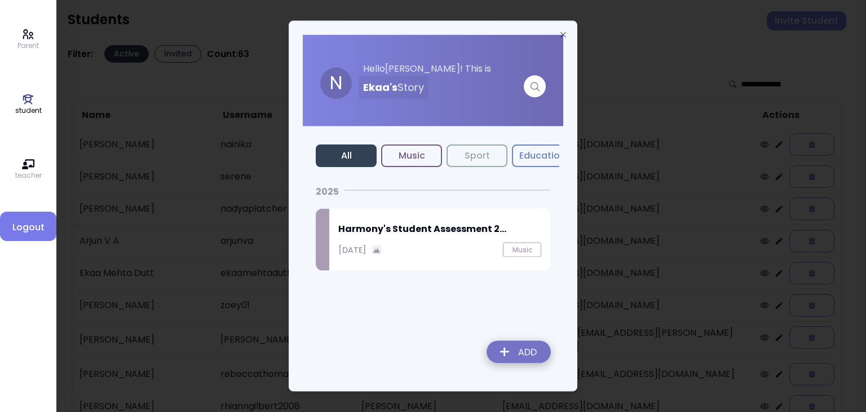
click at [404, 230] on h2 "Harmony's Student Assessment 2..." at bounding box center [439, 229] width 203 height 14
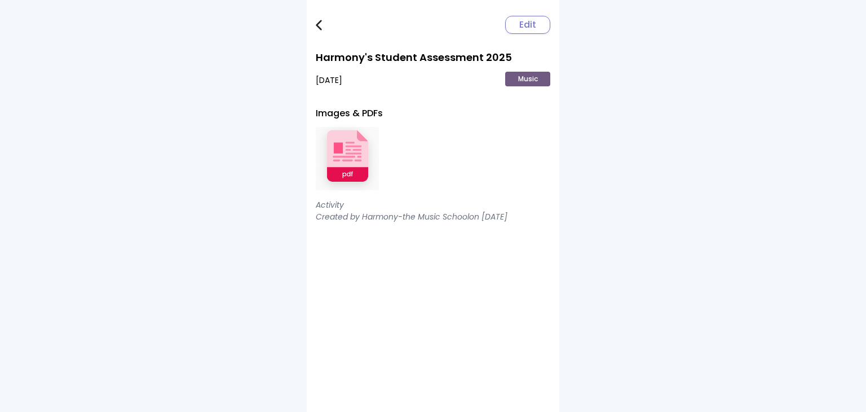
click at [361, 161] on img at bounding box center [347, 159] width 63 height 74
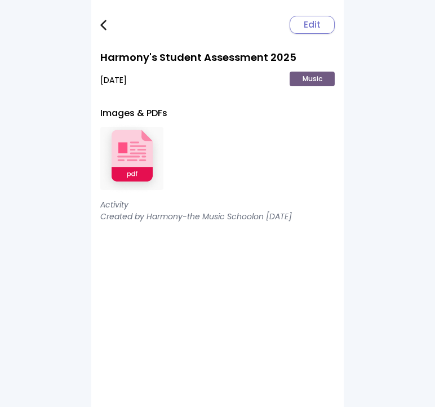
click at [98, 25] on div "Edit Harmony's Student Assessment [DATE], 2025 Music Images & PDFs Activity Cre…" at bounding box center [217, 203] width 253 height 407
click at [106, 24] on img at bounding box center [103, 25] width 6 height 11
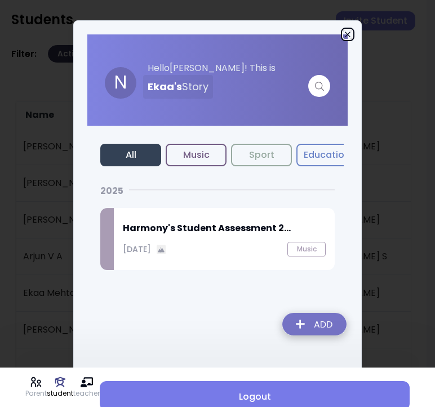
click at [345, 37] on icon "button" at bounding box center [347, 34] width 9 height 9
